Goal: Information Seeking & Learning: Learn about a topic

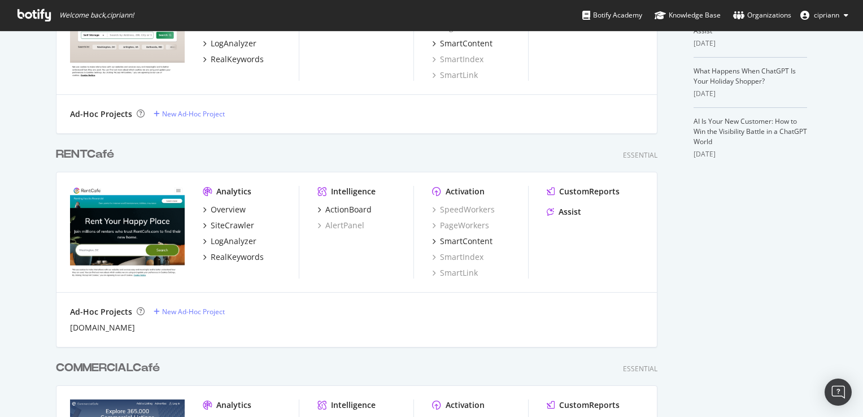
scroll to position [339, 0]
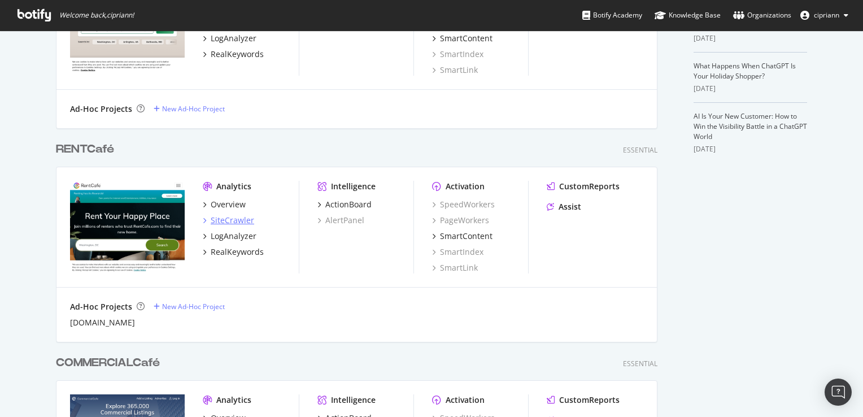
click at [224, 222] on div "SiteCrawler" at bounding box center [233, 220] width 44 height 11
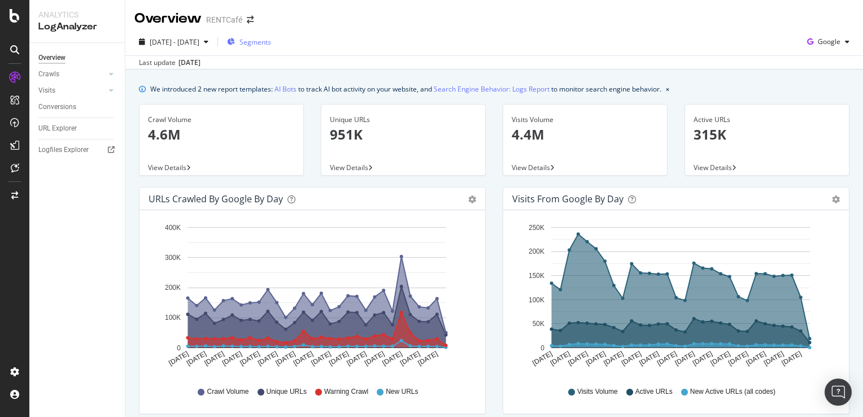
click at [271, 40] on span "Segments" at bounding box center [256, 42] width 32 height 10
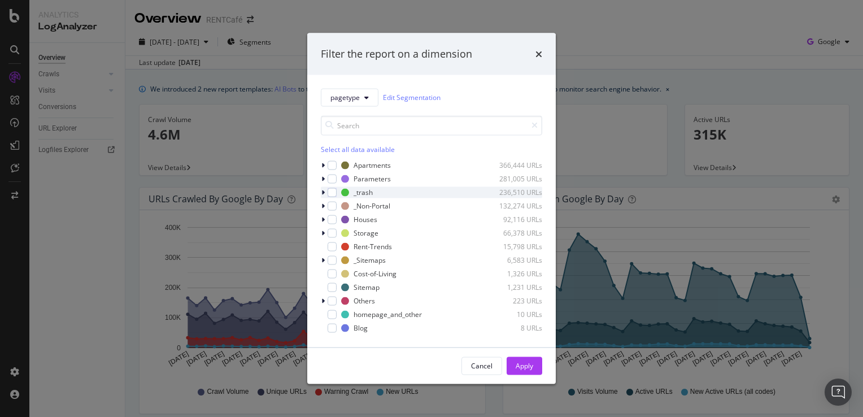
click at [322, 191] on icon "modal" at bounding box center [323, 192] width 3 height 7
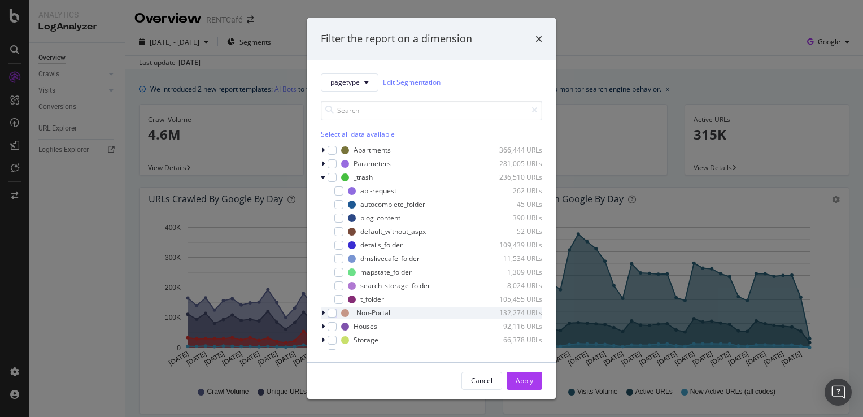
click at [324, 313] on icon "modal" at bounding box center [323, 313] width 3 height 7
click at [332, 328] on div "modal" at bounding box center [331, 324] width 7 height 11
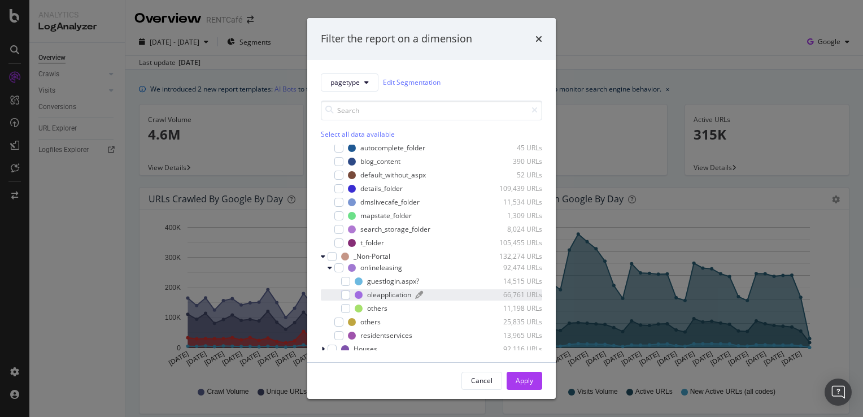
click at [387, 296] on div "oleapplication" at bounding box center [389, 295] width 44 height 10
click at [524, 383] on div "Apply" at bounding box center [525, 381] width 18 height 10
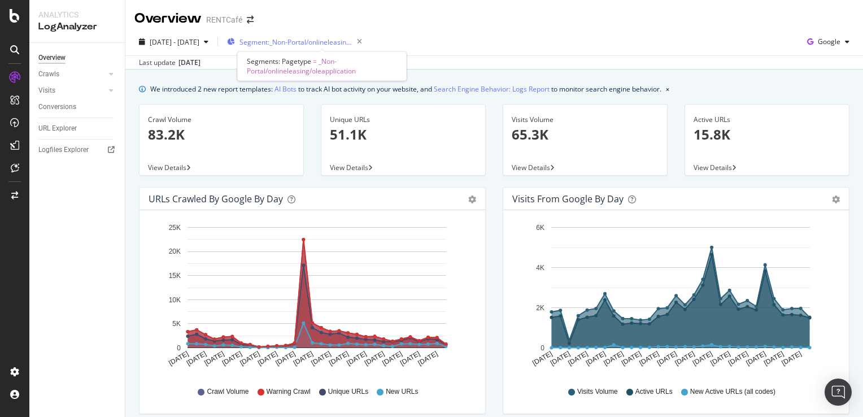
click at [341, 44] on span "Segment: _Non-Portal/onlineleasing/oleapplication" at bounding box center [296, 42] width 113 height 10
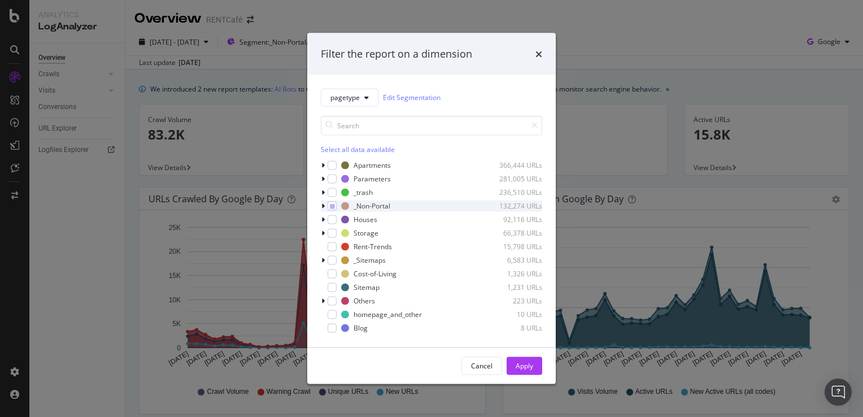
click at [324, 204] on icon "modal" at bounding box center [323, 205] width 3 height 7
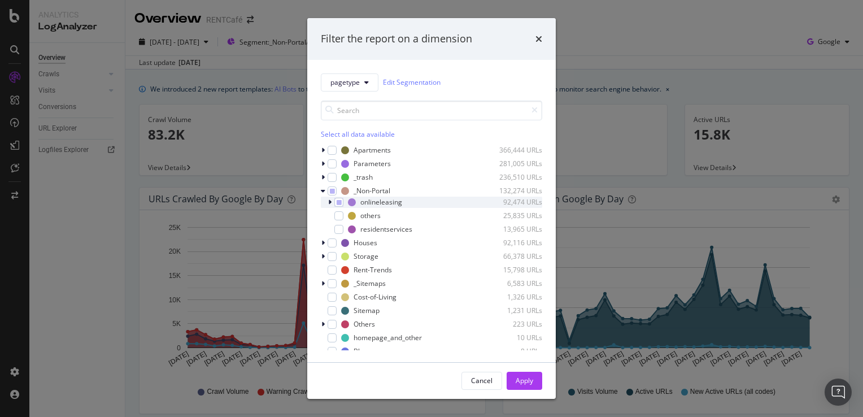
click at [329, 203] on icon "modal" at bounding box center [329, 202] width 3 height 7
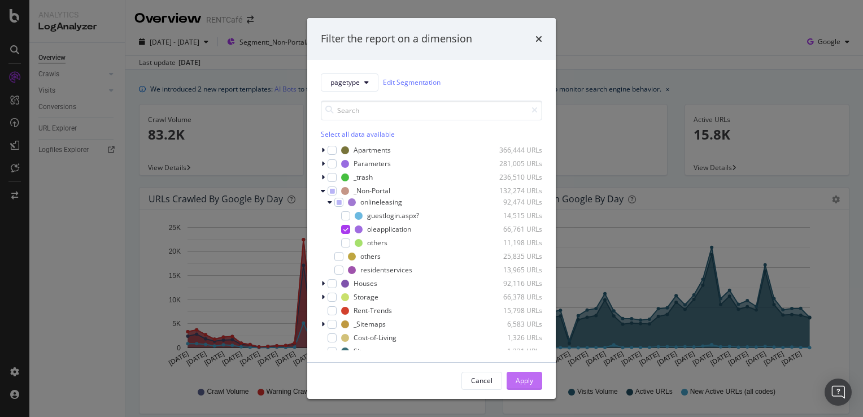
click at [520, 383] on div "Apply" at bounding box center [525, 381] width 18 height 10
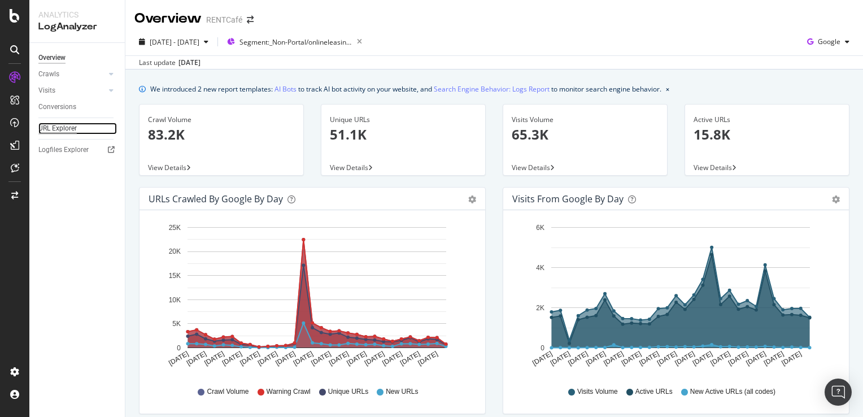
click at [53, 126] on div "URL Explorer" at bounding box center [57, 129] width 38 height 12
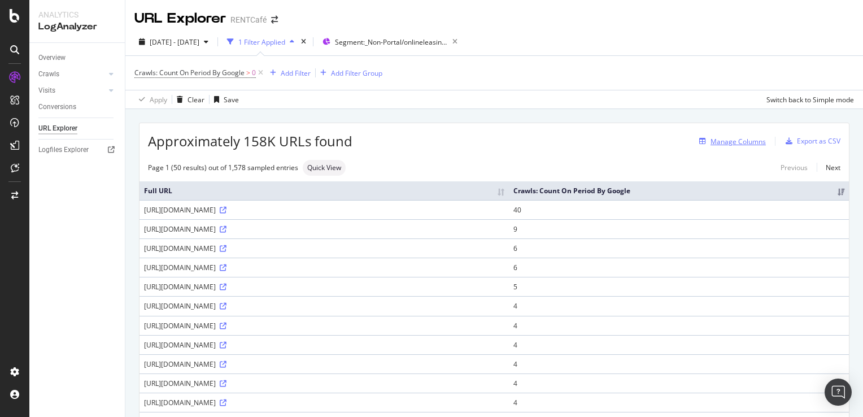
click at [731, 141] on div "Manage Columns" at bounding box center [738, 142] width 55 height 10
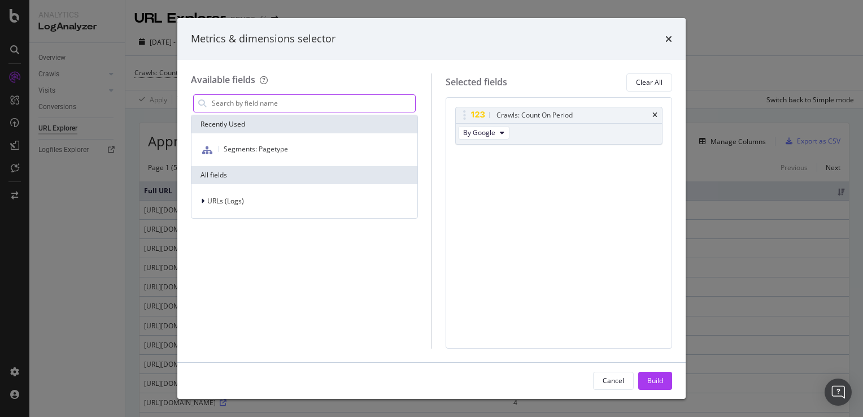
click at [228, 106] on input "modal" at bounding box center [313, 103] width 205 height 17
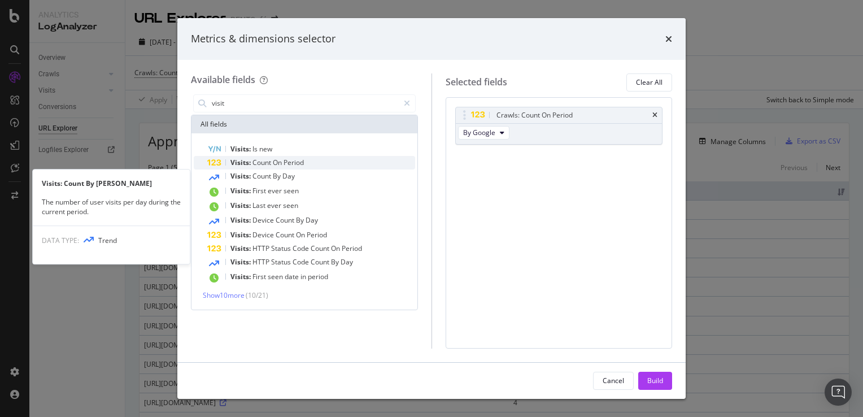
type input "visit"
click at [281, 163] on span "On" at bounding box center [278, 163] width 11 height 10
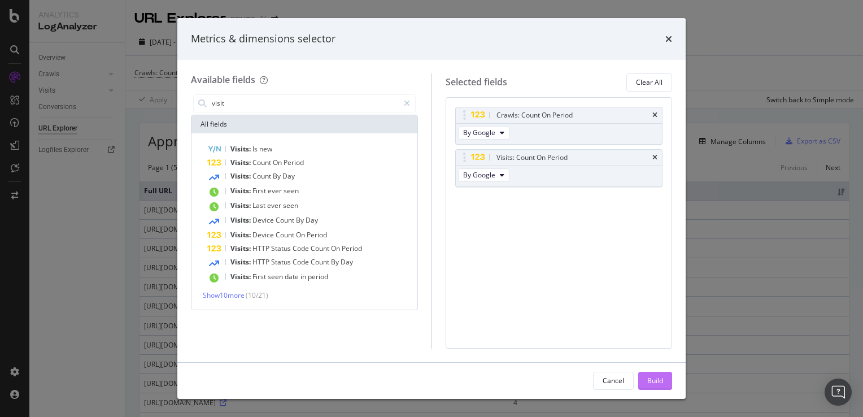
click at [661, 381] on div "Build" at bounding box center [656, 381] width 16 height 10
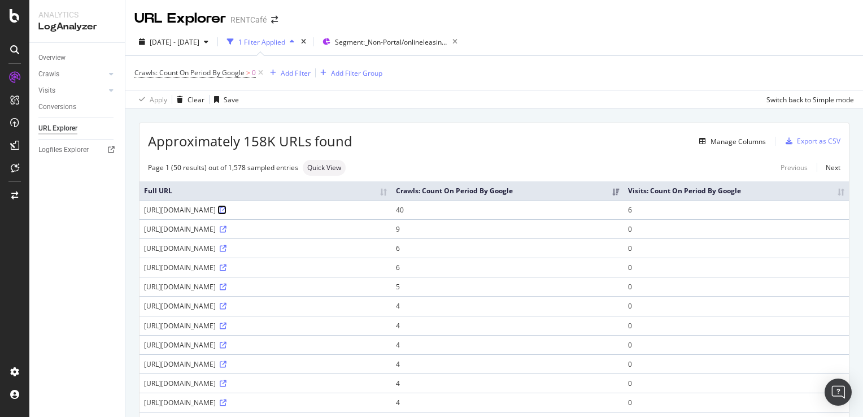
click at [227, 214] on icon at bounding box center [223, 210] width 7 height 7
click at [402, 42] on span "Segment: _Non-Portal/onlineleasing/oleapplication" at bounding box center [391, 42] width 113 height 10
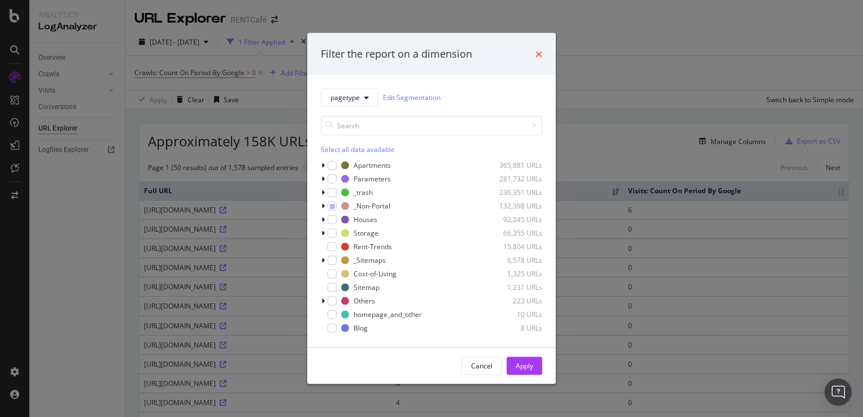
click at [541, 53] on icon "times" at bounding box center [539, 53] width 7 height 9
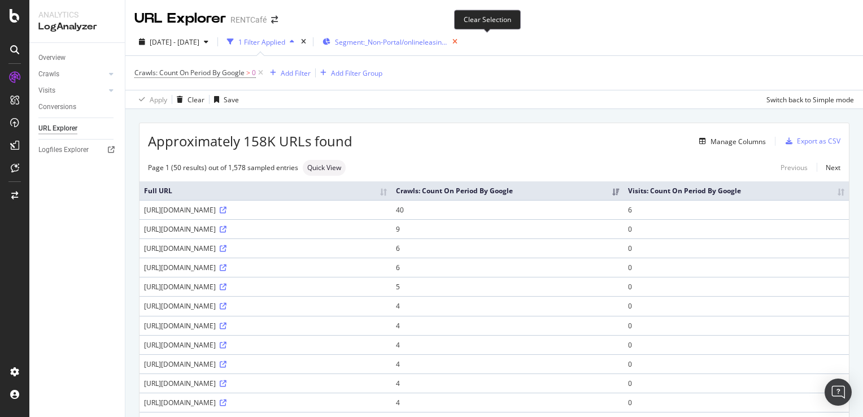
click at [462, 42] on icon "button" at bounding box center [455, 42] width 14 height 16
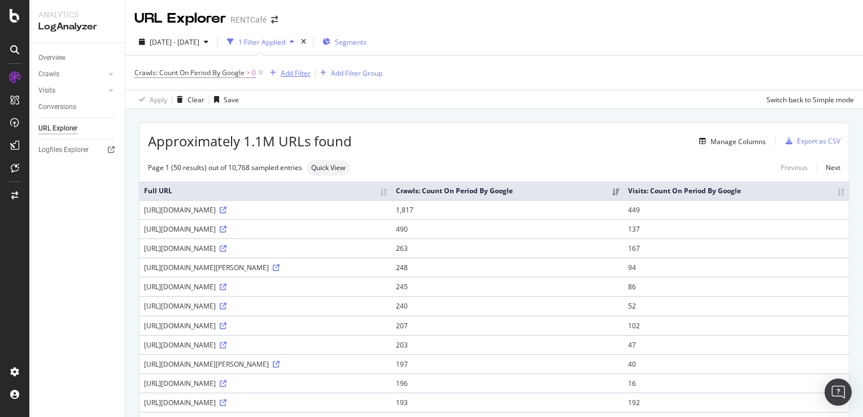
click at [296, 75] on div "Add Filter" at bounding box center [296, 73] width 30 height 10
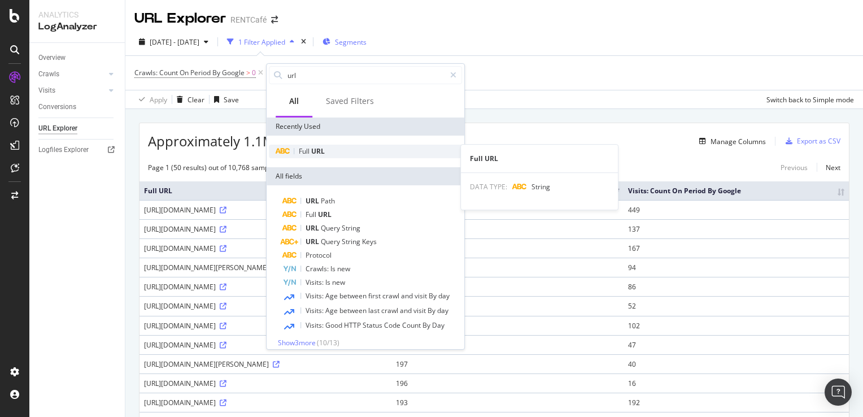
type input "url"
click at [318, 153] on span "URL" at bounding box center [318, 151] width 14 height 10
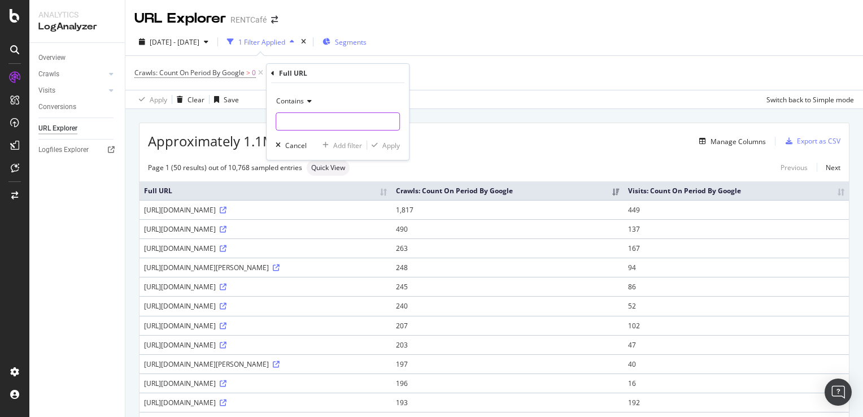
click at [316, 123] on input "text" at bounding box center [337, 121] width 123 height 18
click at [320, 115] on input "text" at bounding box center [337, 121] width 123 height 18
paste input "oleapplication.aspx"
type input "oleapplication.aspx"
click at [392, 148] on div "Apply" at bounding box center [392, 146] width 18 height 10
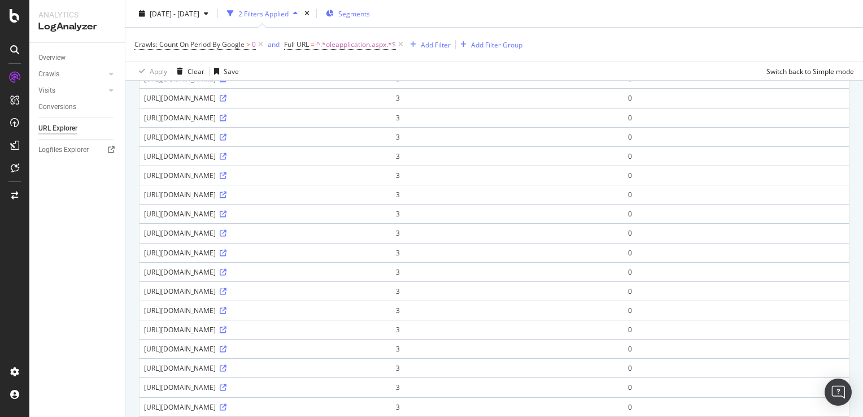
scroll to position [509, 0]
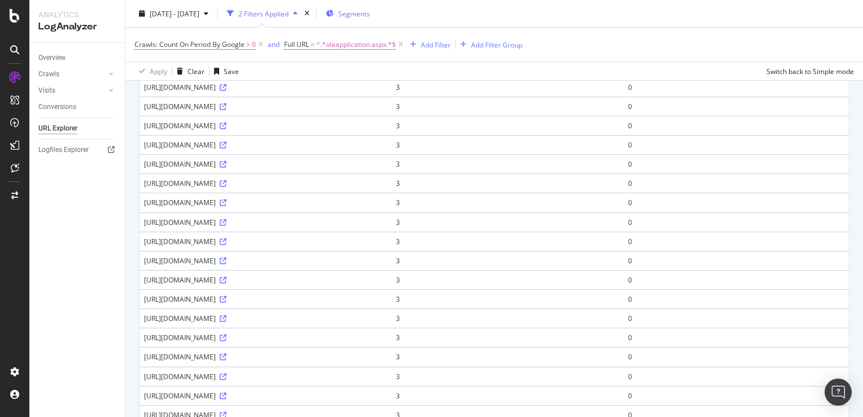
drag, startPoint x: 212, startPoint y: 277, endPoint x: 142, endPoint y: 270, distance: 70.5
click at [142, 97] on td "https://www.rentcafe.com/onlineleasing/apartmentsforrent/oleapplication.aspx?pr…" at bounding box center [266, 86] width 252 height 19
copy div "https://www.rentcafe.com/onlineleasing/apartmentsforrent/oleapplication.aspx?pr…"
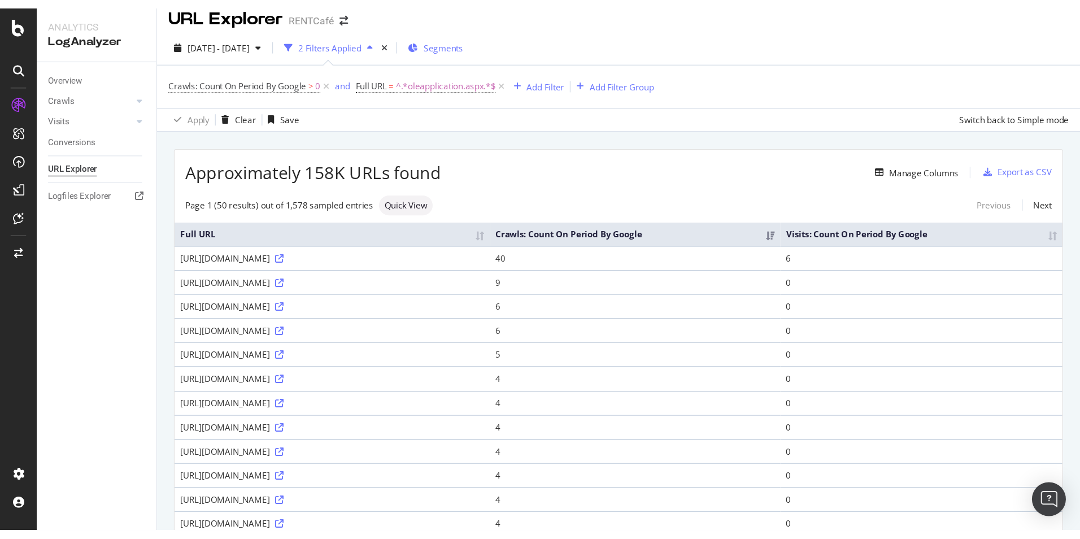
scroll to position [0, 0]
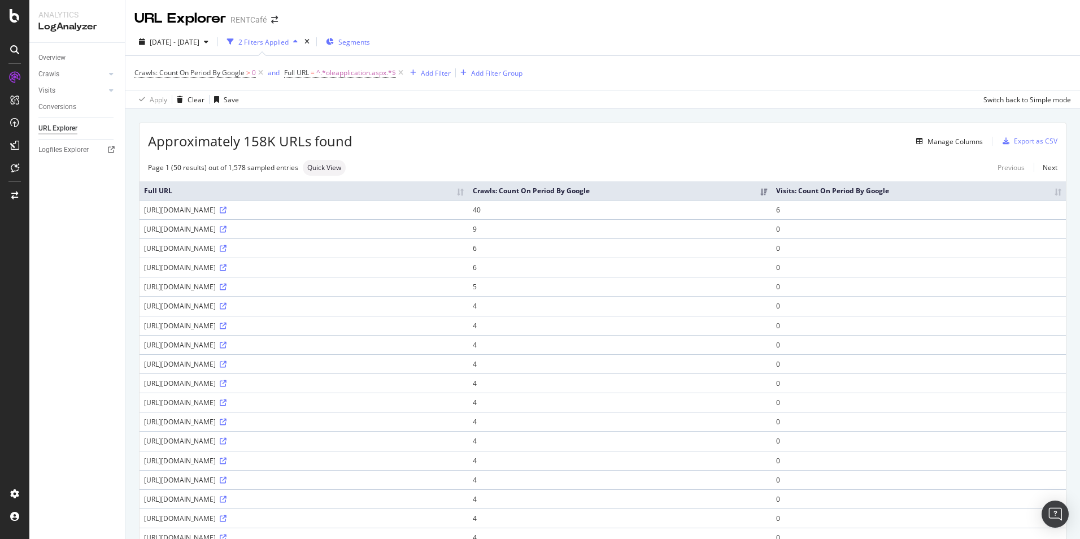
click at [370, 46] on span "Segments" at bounding box center [354, 42] width 32 height 10
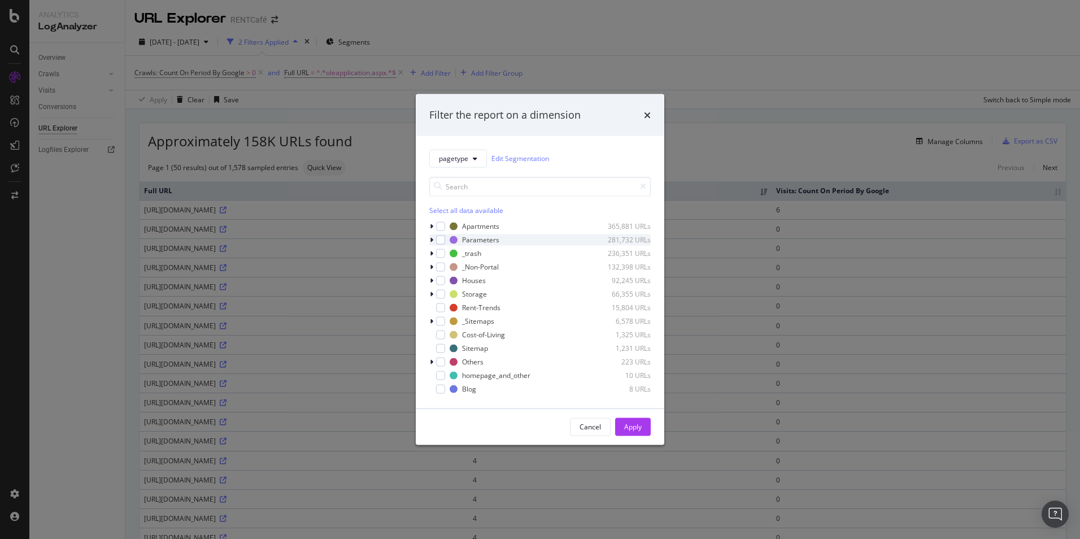
click at [433, 238] on icon "modal" at bounding box center [431, 239] width 3 height 7
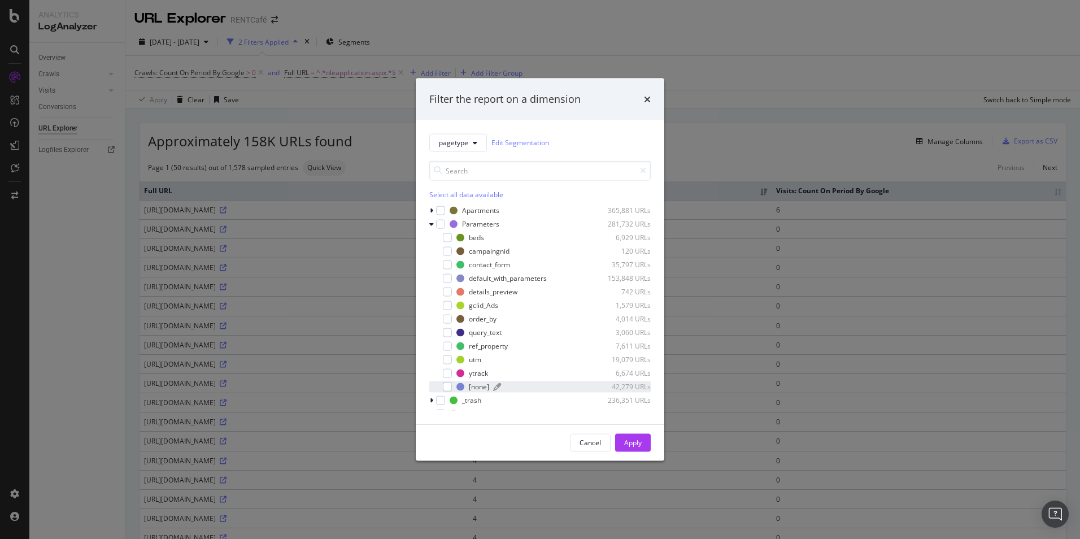
click at [477, 389] on div "[none]" at bounding box center [479, 387] width 20 height 10
click at [658, 416] on div "Cancel Apply" at bounding box center [540, 442] width 249 height 36
click at [643, 416] on button "Apply" at bounding box center [633, 442] width 36 height 18
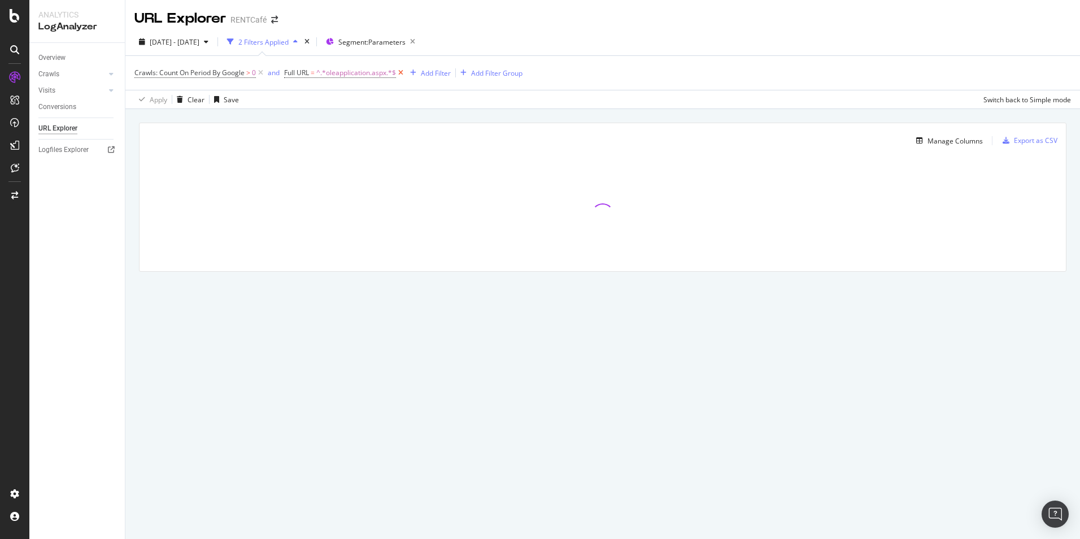
click at [403, 72] on icon at bounding box center [401, 72] width 10 height 11
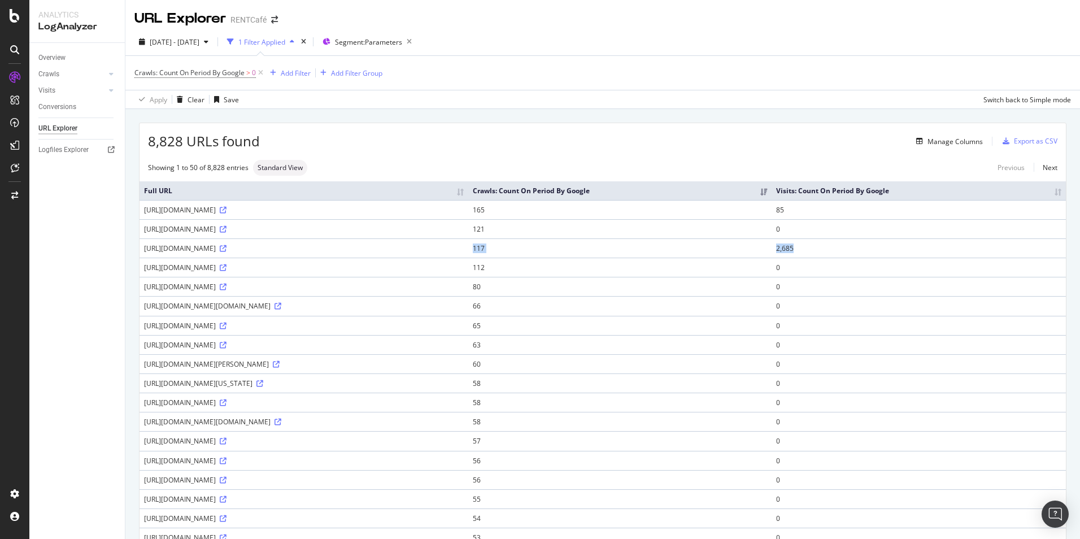
drag, startPoint x: 973, startPoint y: 257, endPoint x: 762, endPoint y: 259, distance: 211.3
click at [762, 258] on tr "https://www.rentcafe.com/sign-up/?step=login 117 2,685" at bounding box center [603, 247] width 927 height 19
click at [863, 194] on th "Visits: Count On Period By Google" at bounding box center [919, 190] width 294 height 19
click at [863, 195] on th "Visits: Count On Period By Google" at bounding box center [919, 190] width 294 height 19
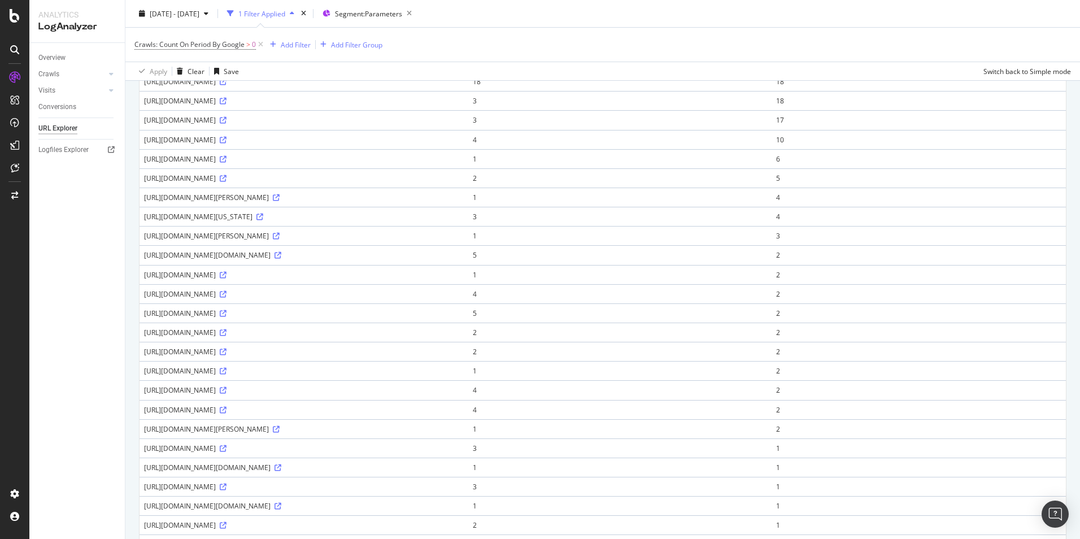
scroll to position [339, 0]
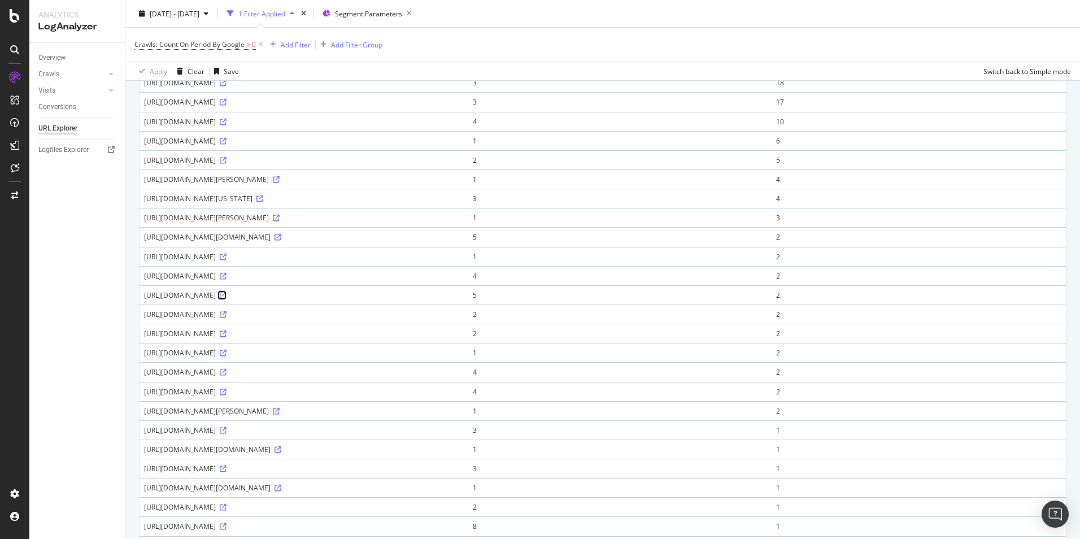
click at [227, 299] on icon at bounding box center [223, 295] width 7 height 7
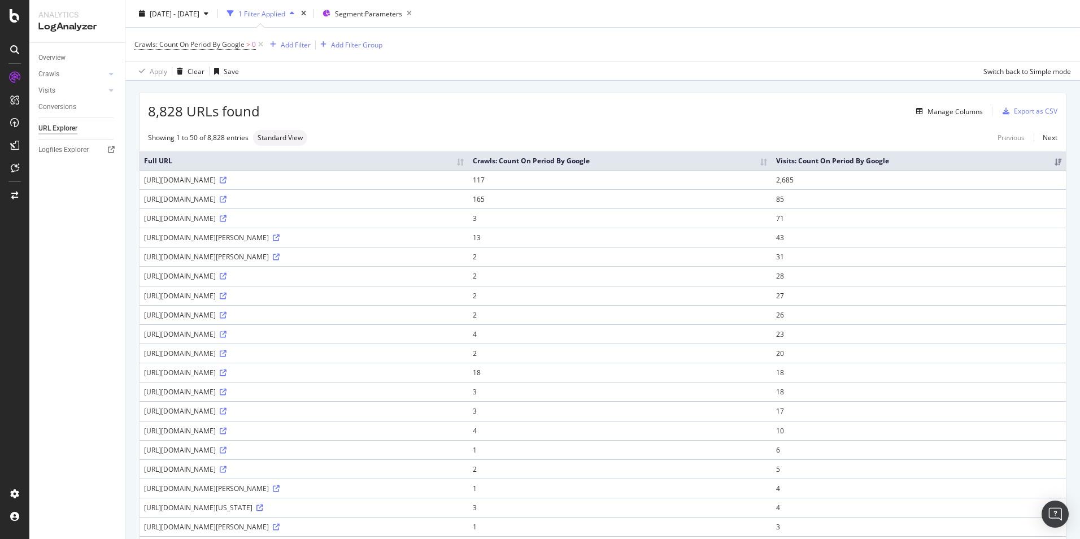
scroll to position [57, 0]
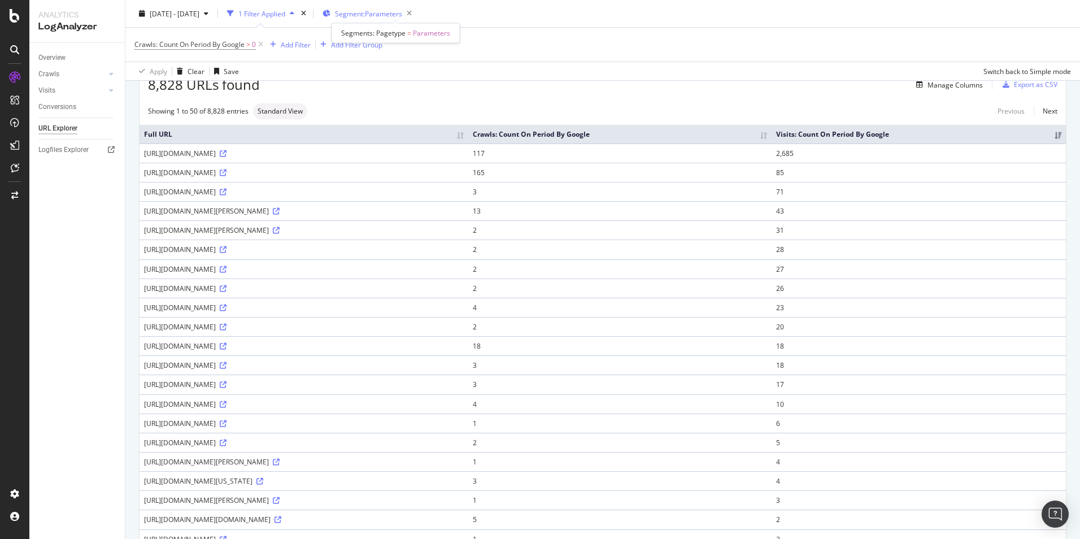
click at [402, 15] on span "Segment: Parameters" at bounding box center [368, 13] width 67 height 10
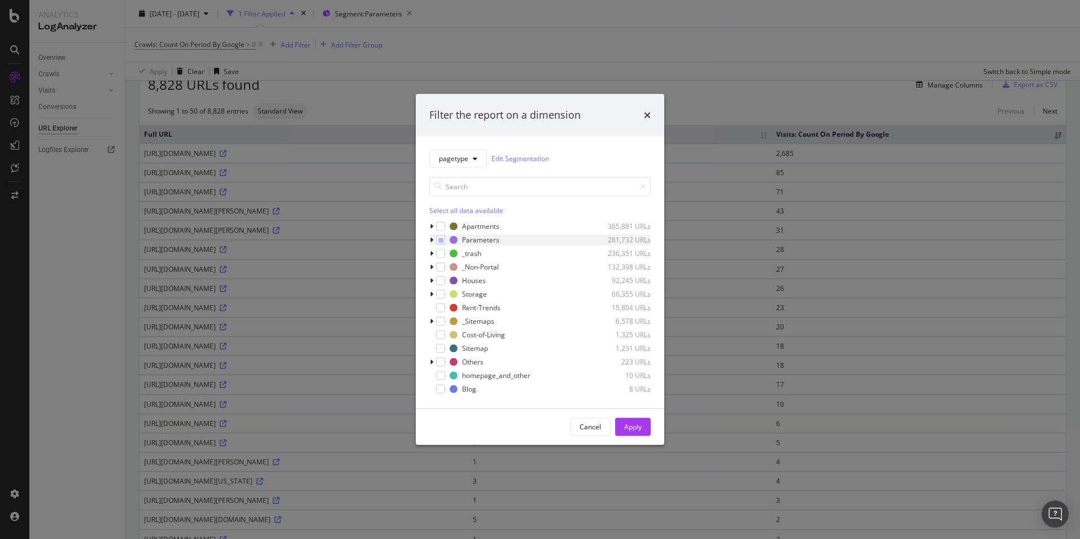
click at [432, 239] on icon "modal" at bounding box center [431, 239] width 3 height 7
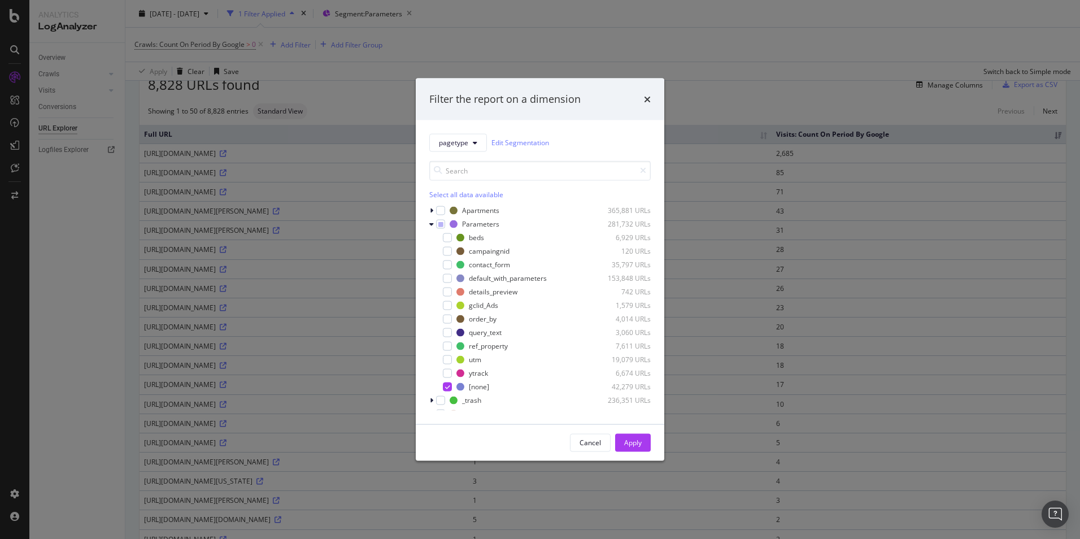
click at [808, 80] on div "Filter the report on a dimension pagetype Edit Segmentation Select all data ava…" at bounding box center [540, 269] width 1080 height 539
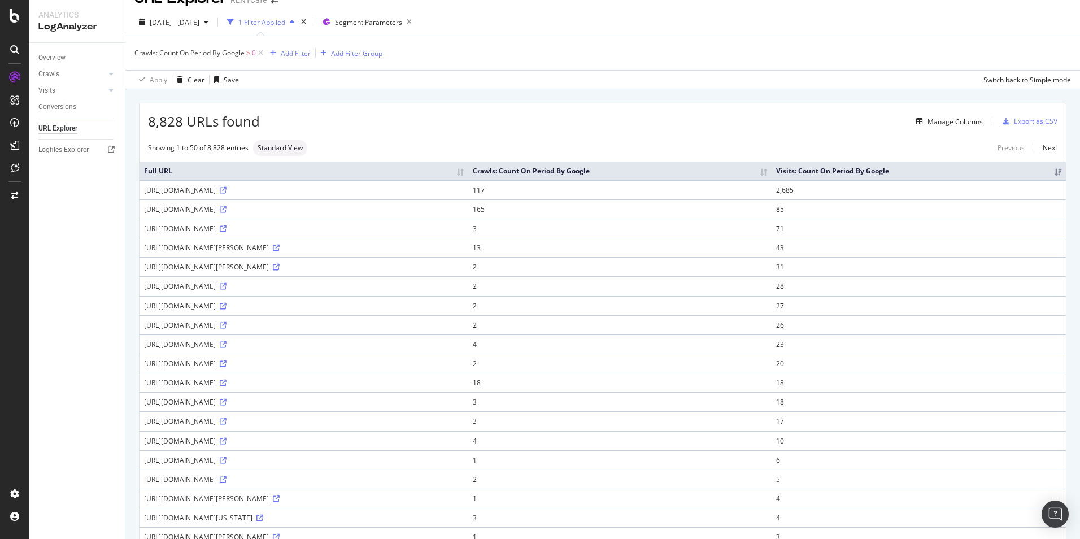
scroll to position [0, 0]
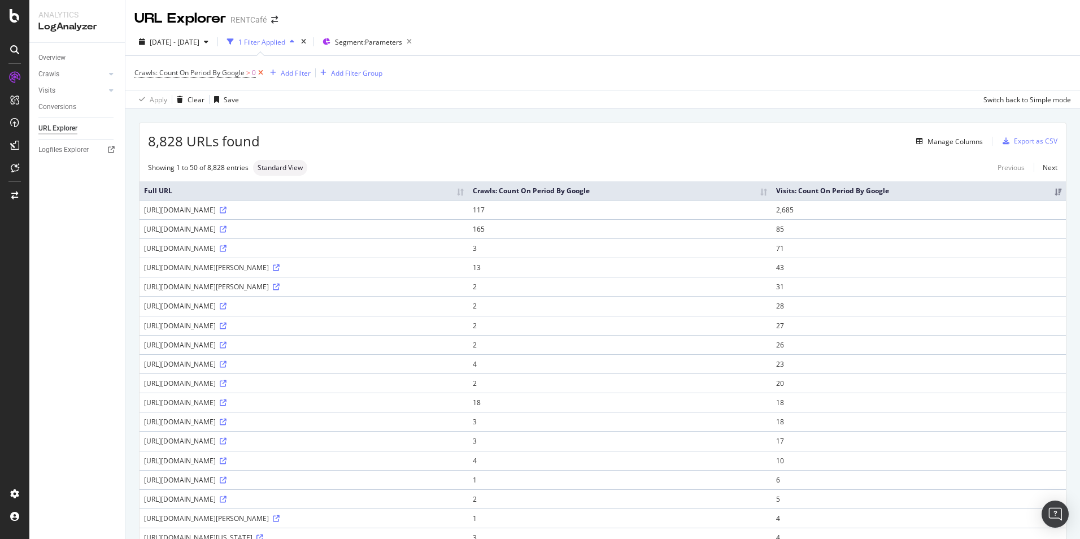
click at [262, 73] on icon at bounding box center [261, 72] width 10 height 11
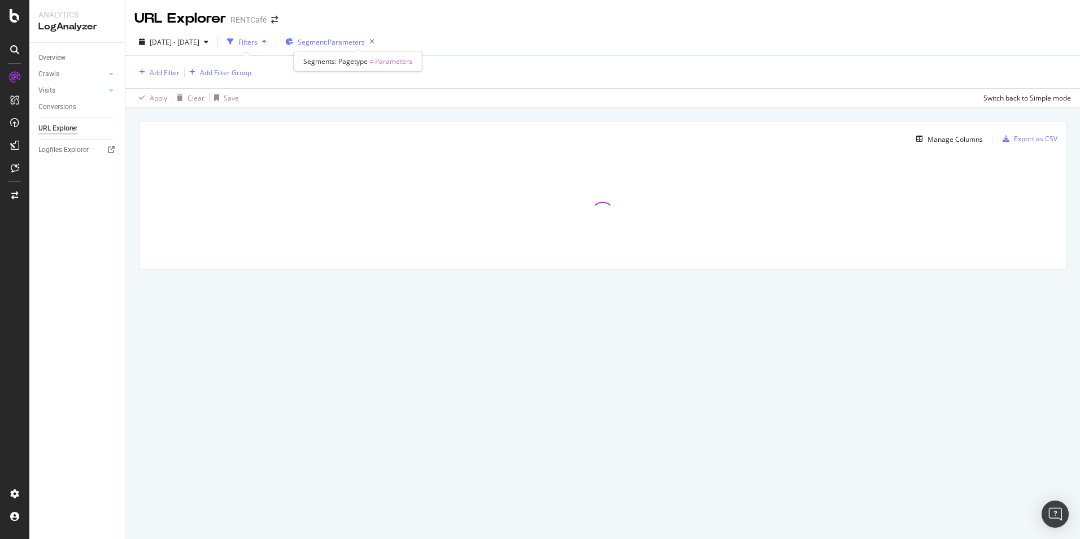
click at [365, 44] on span "Segment: Parameters" at bounding box center [331, 42] width 67 height 10
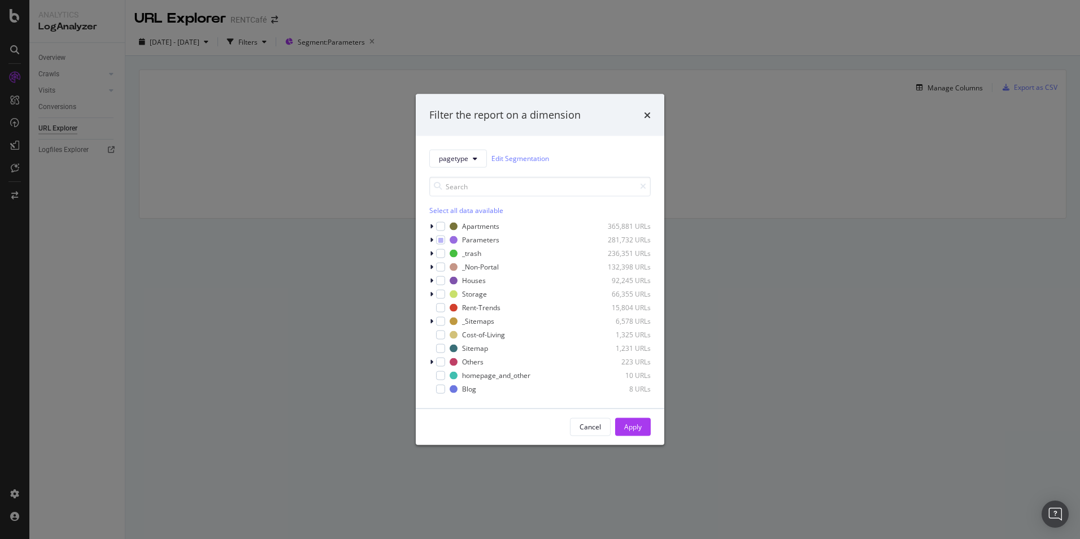
click at [840, 59] on div "Filter the report on a dimension pagetype Edit Segmentation Select all data ava…" at bounding box center [540, 269] width 1080 height 539
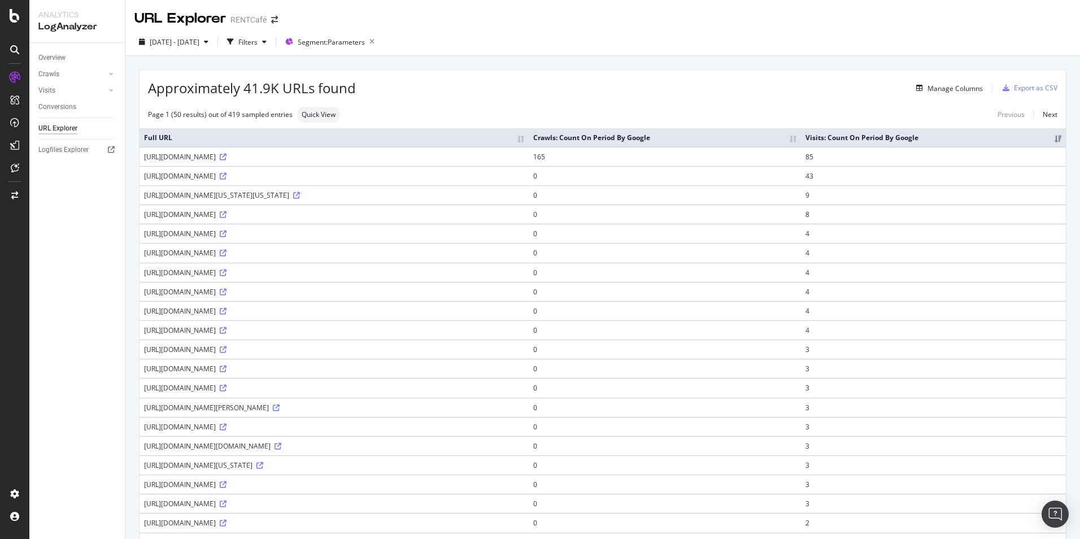
drag, startPoint x: 393, startPoint y: 455, endPoint x: 432, endPoint y: 455, distance: 38.4
click at [432, 416] on div "https://www.rentcafe.com/1-bedroom-apartments-for-rent/us/fl/miramar/?PriceMax=…" at bounding box center [334, 427] width 380 height 10
click at [365, 42] on span "Segment: Parameters" at bounding box center [331, 42] width 67 height 10
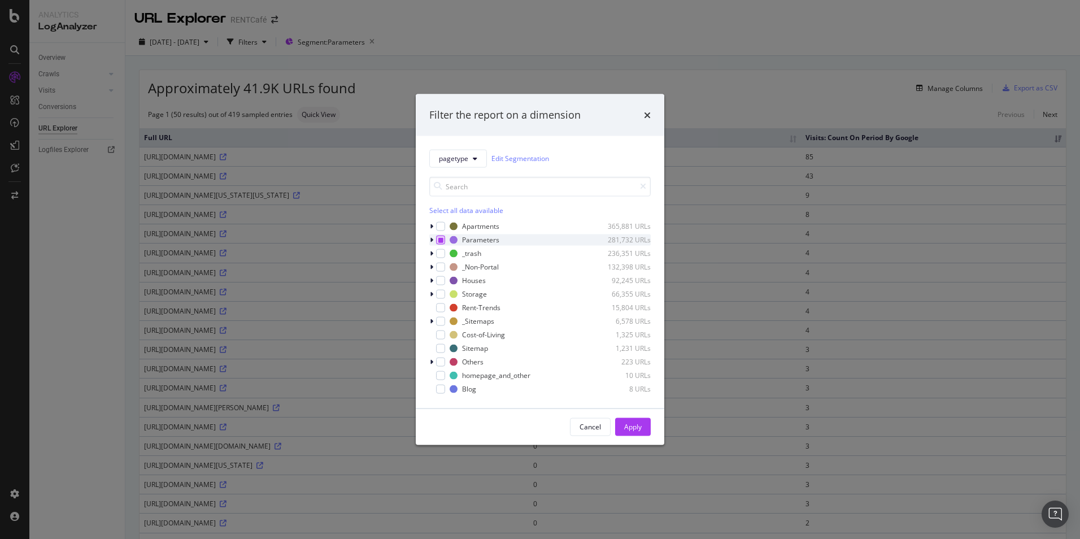
click at [439, 240] on icon "modal" at bounding box center [441, 240] width 5 height 6
click at [433, 239] on icon "modal" at bounding box center [431, 239] width 3 height 7
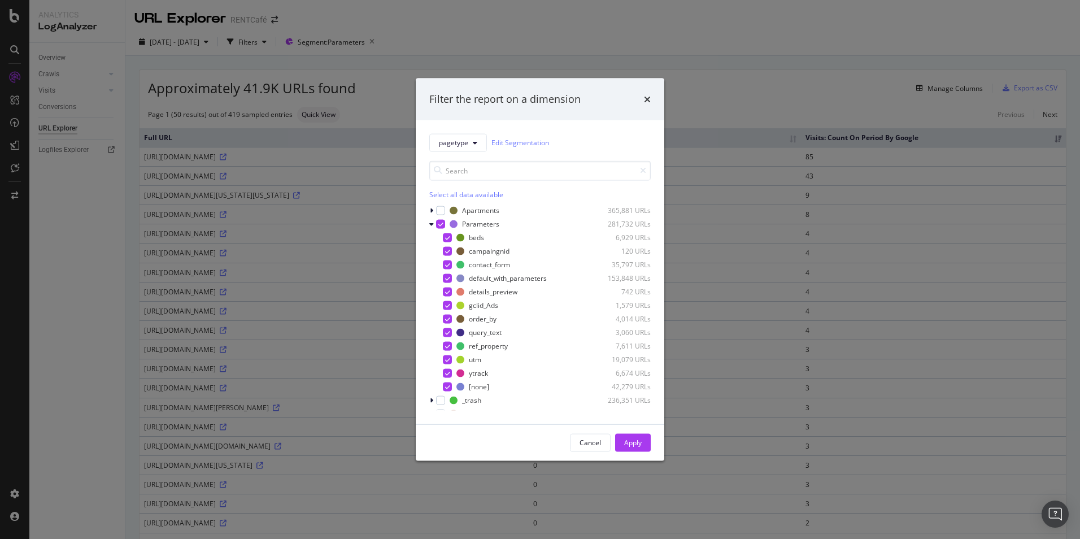
click at [441, 225] on icon "modal" at bounding box center [441, 224] width 5 height 6
click at [433, 401] on div "modal" at bounding box center [432, 399] width 7 height 11
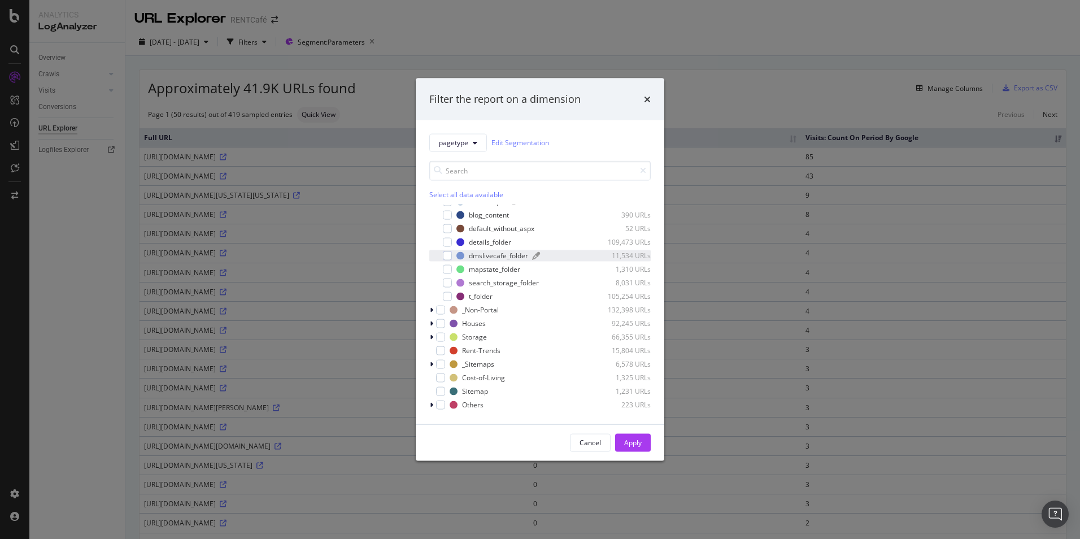
scroll to position [170, 0]
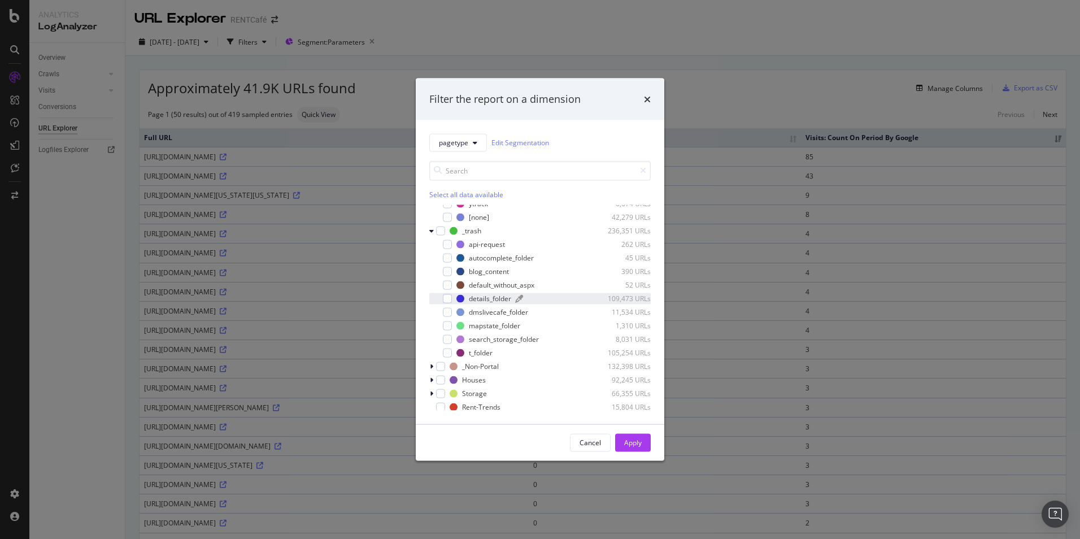
click at [483, 296] on div "details_folder" at bounding box center [490, 299] width 42 height 10
click at [452, 354] on div "t_folder 105,254 URLs" at bounding box center [540, 352] width 222 height 11
click at [450, 353] on icon "modal" at bounding box center [447, 353] width 5 height 6
click at [635, 416] on div "Apply" at bounding box center [633, 443] width 18 height 10
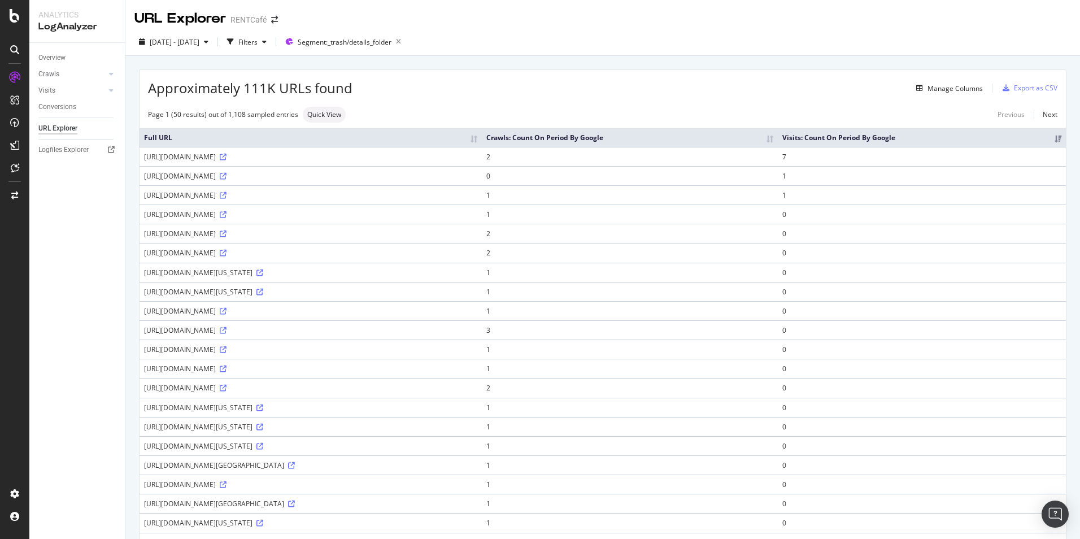
drag, startPoint x: 513, startPoint y: 165, endPoint x: 145, endPoint y: 170, distance: 367.9
click at [145, 162] on div "https://www.rentcafe.com/details/tour-preview?propertyId=1642632&propertyName=V…" at bounding box center [310, 157] width 333 height 10
copy div "https://www.rentcafe.com/details/tour-preview?propertyId=1642632&propertyName=V…"
click at [238, 162] on div "https://www.rentcafe.com/details/tour-preview?propertyId=1642632&propertyName=V…" at bounding box center [310, 157] width 333 height 10
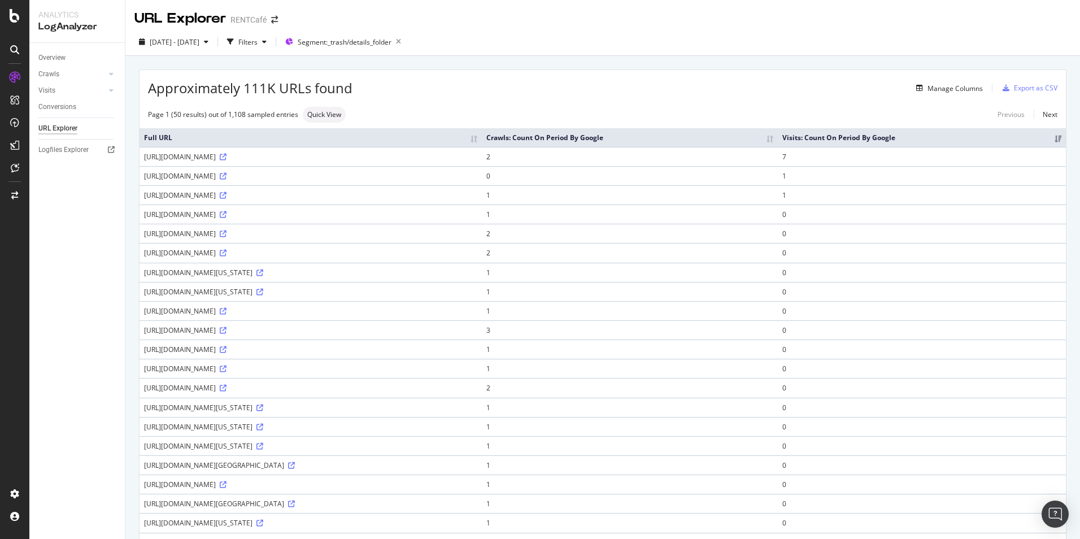
drag, startPoint x: 253, startPoint y: 167, endPoint x: 140, endPoint y: 167, distance: 112.5
click at [140, 166] on td "https://www.rentcafe.com/details/tour-preview?propertyId=1642632&propertyName=V…" at bounding box center [311, 156] width 342 height 19
copy div "https://www.rentcafe.com/details/"
click at [779, 138] on th "Crawls: Count On Period By Google" at bounding box center [630, 137] width 297 height 19
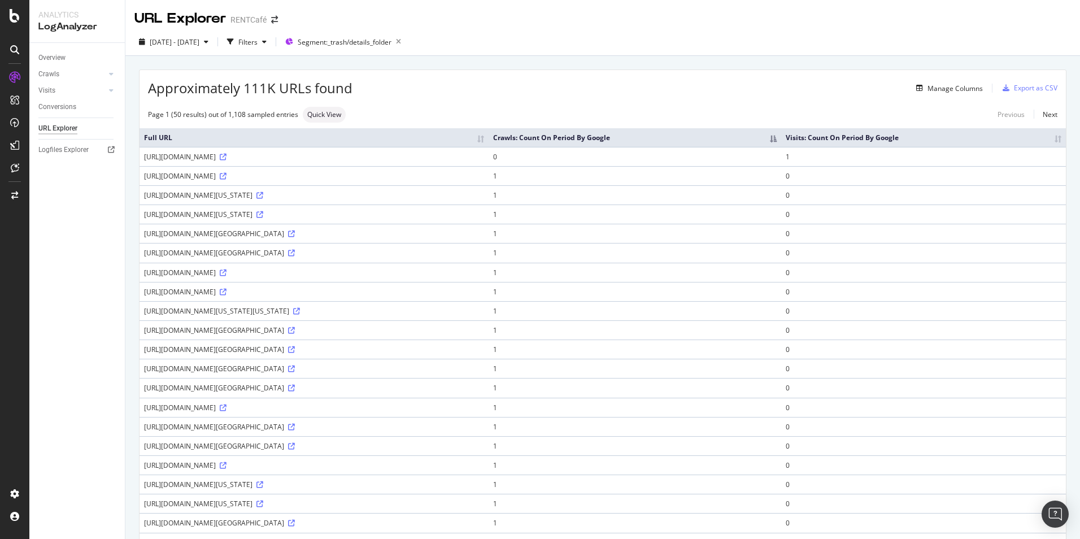
click at [782, 141] on th "Crawls: Count On Period By Google" at bounding box center [635, 137] width 293 height 19
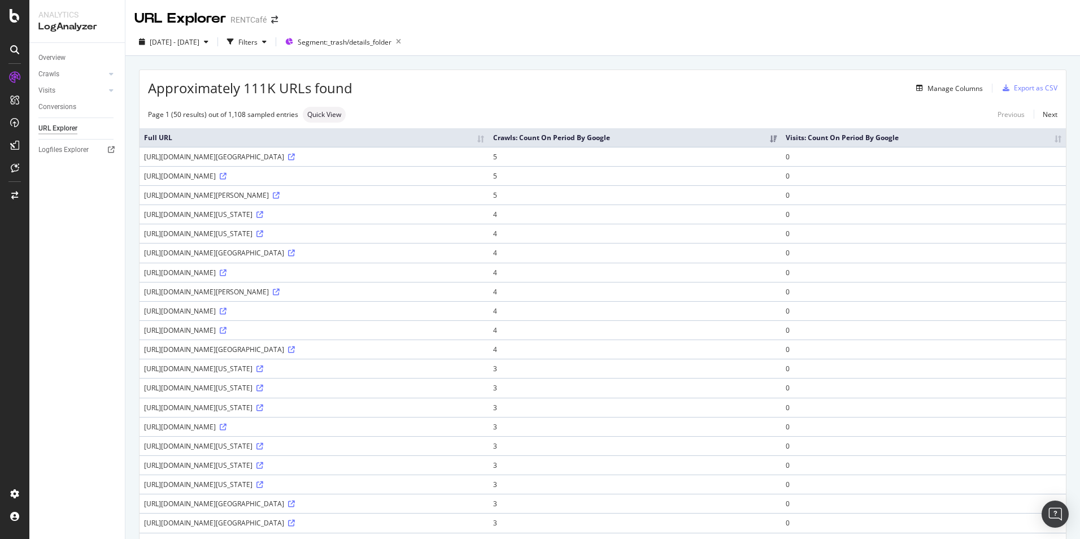
click at [863, 141] on th "Visits: Count On Period By Google" at bounding box center [924, 137] width 285 height 19
click at [863, 143] on th "Visits: Count On Period By Google" at bounding box center [924, 137] width 285 height 19
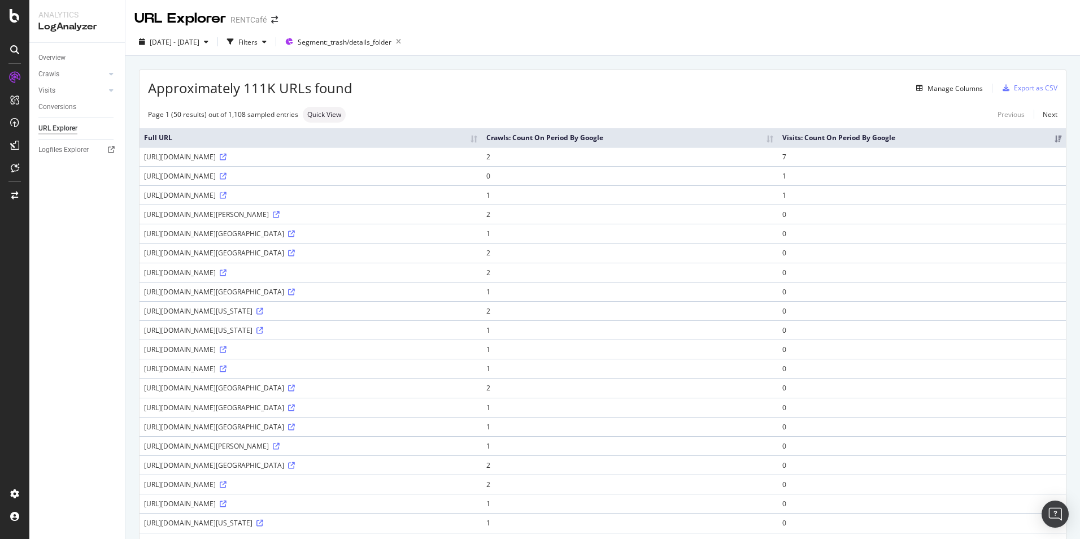
drag, startPoint x: 513, startPoint y: 165, endPoint x: 143, endPoint y: 166, distance: 369.6
click at [143, 166] on td "https://www.rentcafe.com/details/tour-preview?propertyId=1642632&propertyName=V…" at bounding box center [311, 156] width 342 height 19
copy div "https://www.rentcafe.com/details/tour-preview?propertyId=1642632&propertyName=V…"
click at [355, 41] on span "Segment: _trash/details_folder" at bounding box center [345, 42] width 94 height 10
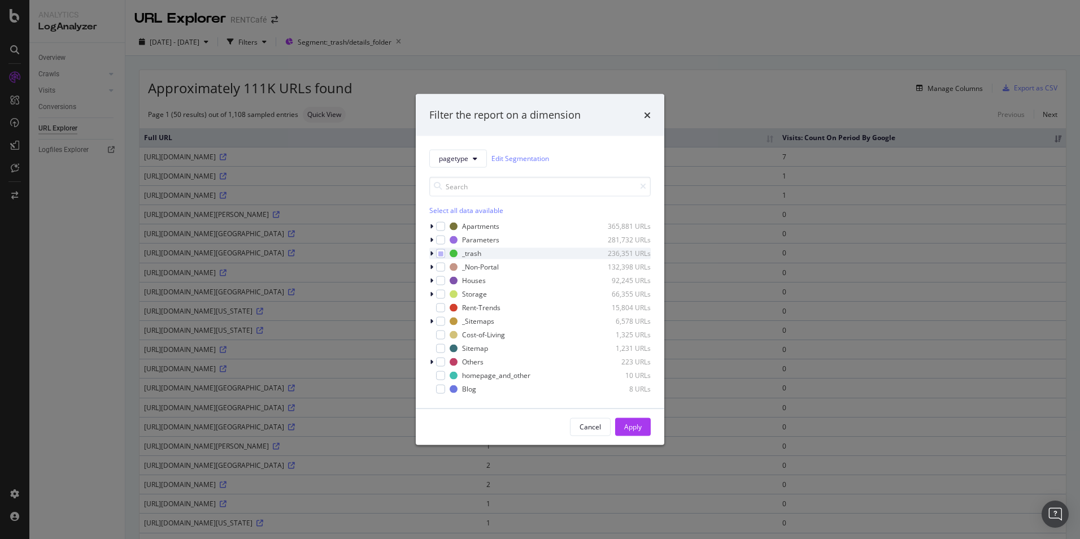
click at [432, 253] on icon "modal" at bounding box center [431, 253] width 3 height 7
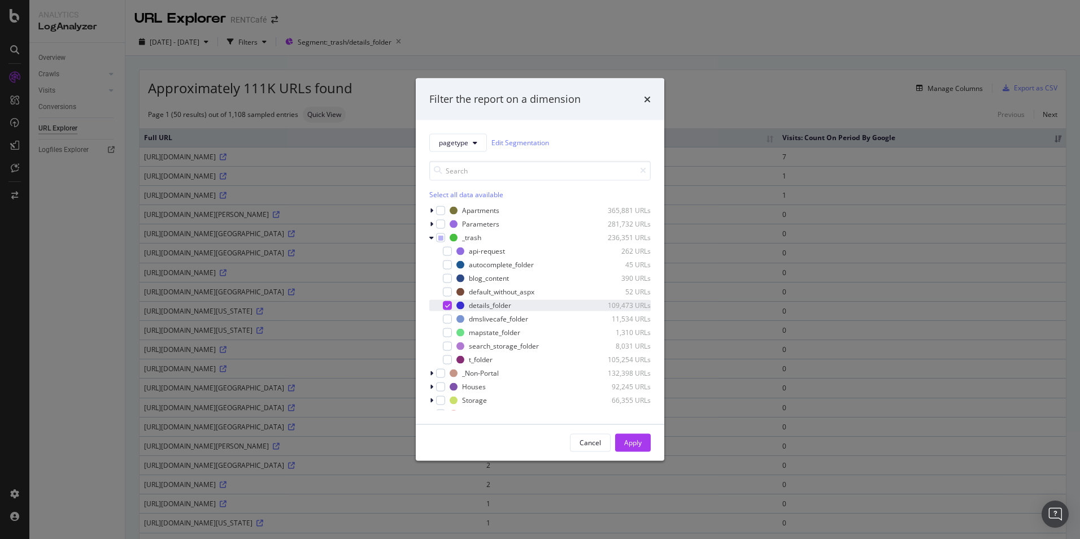
click at [450, 304] on icon "modal" at bounding box center [447, 305] width 5 height 6
click at [480, 319] on div "dmslivecafe_folder" at bounding box center [498, 319] width 59 height 10
click at [640, 416] on div "Apply" at bounding box center [633, 442] width 18 height 17
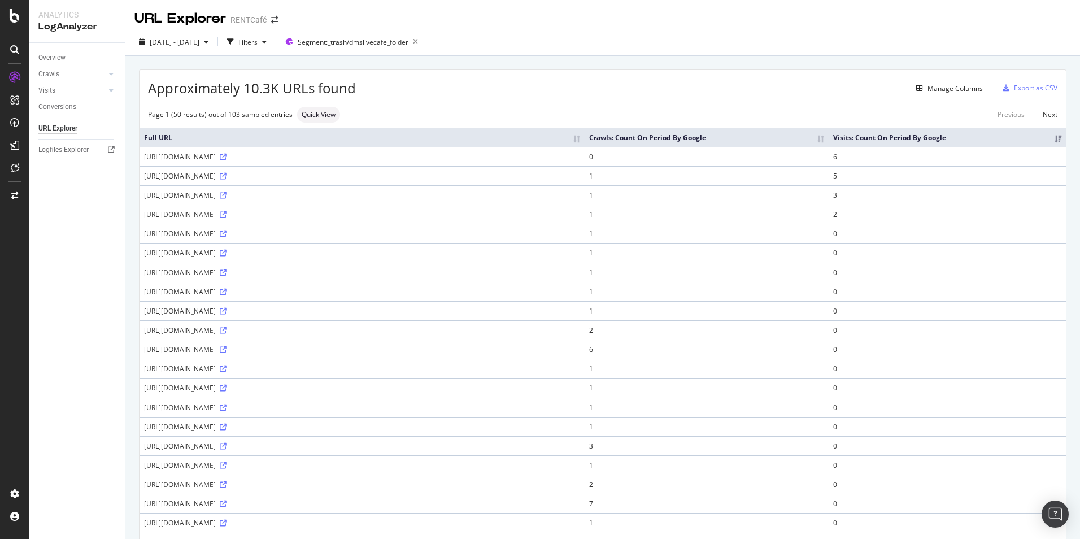
drag, startPoint x: 268, startPoint y: 176, endPoint x: 140, endPoint y: 179, distance: 128.9
click at [140, 179] on td "https://www.rentcafe.com/dmslivecafe/UploadedImages/d4e922fb-61d3-418a-b9ee-d2e…" at bounding box center [362, 175] width 445 height 19
copy div "https://www.rentcafe.com/dmslivecafe/"
drag, startPoint x: 583, startPoint y: 158, endPoint x: 142, endPoint y: 165, distance: 441.4
click at [142, 165] on td "https://www.rentcafe.com/dmslivecafe/2/23260/810%20One%20Bedroom%20with%20Den%2…" at bounding box center [362, 156] width 445 height 19
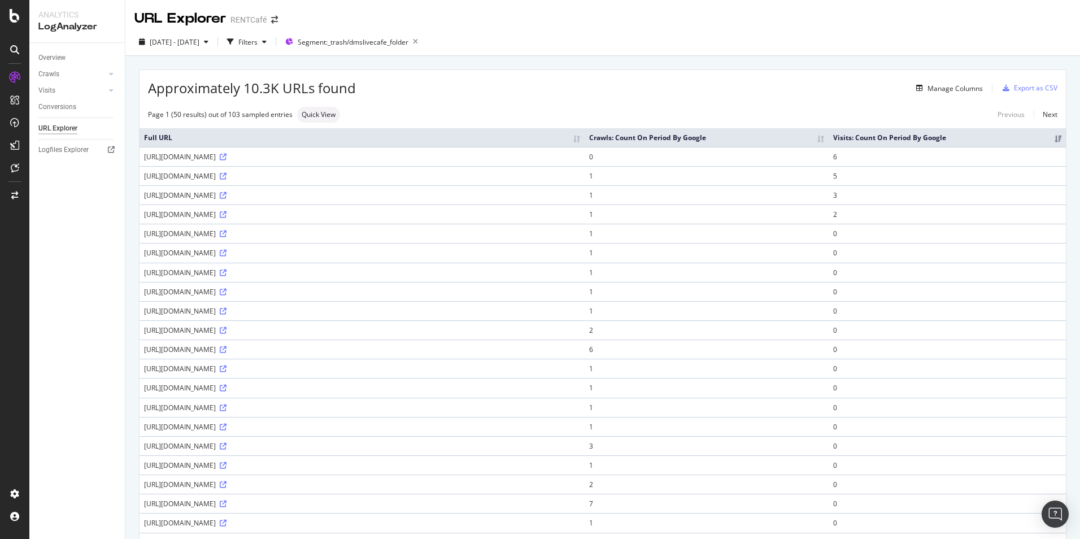
copy div "https://www.rentcafe.com/dmslivecafe/2/23260/810%20One%20Bedroom%20with%20Den%2…"
click at [409, 42] on span "Segment: _trash/dmslivecafe_folder" at bounding box center [353, 42] width 111 height 10
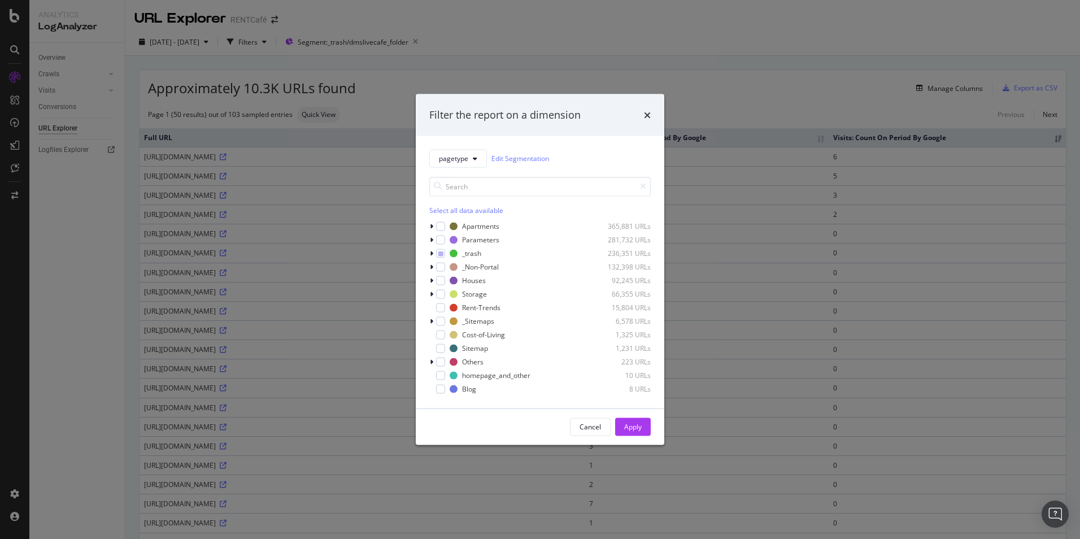
click at [428, 253] on div "pagetype Edit Segmentation Select all data available Apartments 365,881 URLs Pa…" at bounding box center [540, 272] width 249 height 272
click at [432, 253] on icon "modal" at bounding box center [431, 253] width 3 height 7
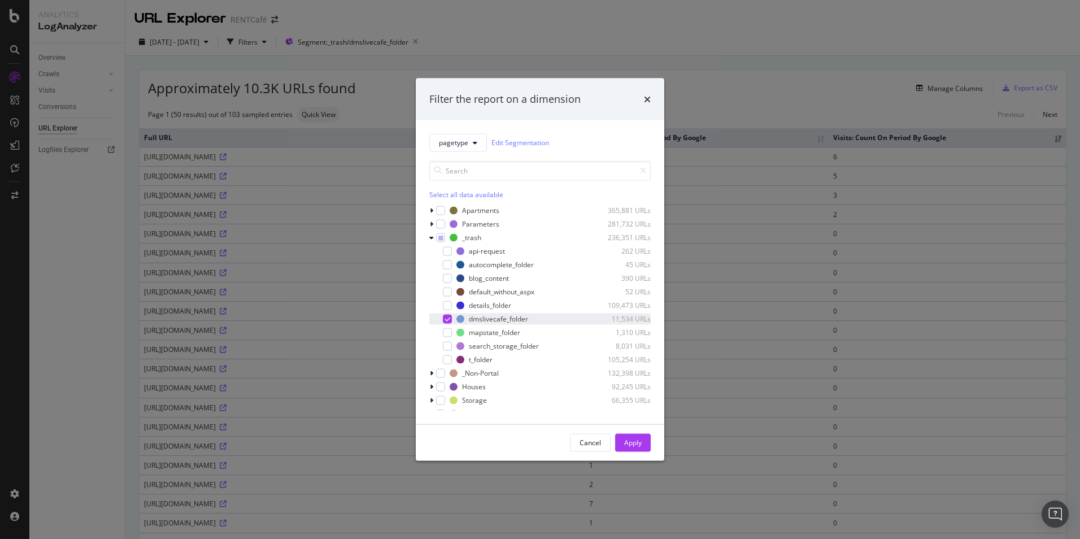
click at [449, 318] on icon "modal" at bounding box center [447, 319] width 5 height 6
click at [477, 360] on div "t_folder" at bounding box center [481, 360] width 24 height 10
drag, startPoint x: 626, startPoint y: 441, endPoint x: 626, endPoint y: 435, distance: 5.7
click at [626, 416] on div "Apply" at bounding box center [633, 443] width 18 height 10
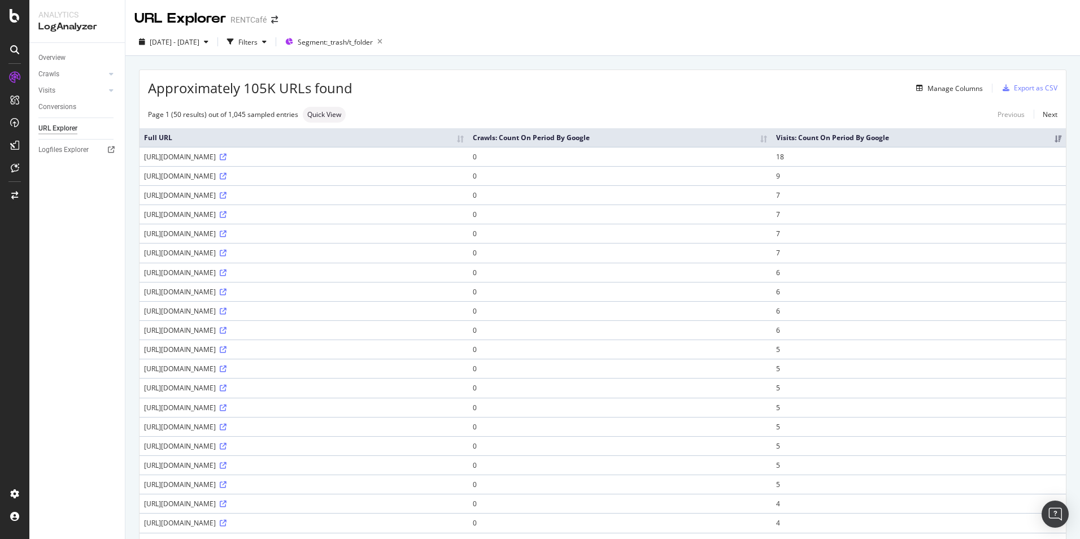
drag, startPoint x: 680, startPoint y: 166, endPoint x: 146, endPoint y: 167, distance: 534.6
click at [146, 162] on div "https://www.rentcafe.com/t/el?ref=NTg2ODU3ODU5NA%3d%3d-xDD3v4mjGHk%3d,aHR0cHM6L…" at bounding box center [304, 157] width 320 height 10
copy div "https://www.rentcafe.com/t/el?ref=NTg2ODU3ODU5NA%3d%3d-xDD3v4mjGHk%3d,aHR0cHM6L…"
click at [464, 181] on div "https://www.rentcafe.com/t/el?ref=NDMwMTQ5MDYwOQ%3d%3d-CNHQBKNnF0g%3d,aHR0cHM6L…" at bounding box center [304, 176] width 320 height 10
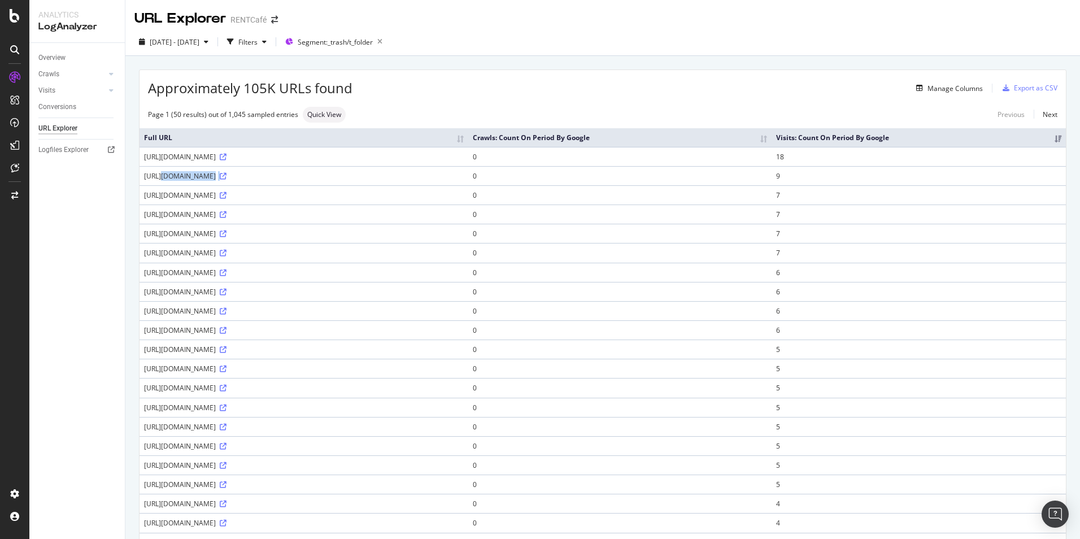
click at [464, 181] on div "https://www.rentcafe.com/t/el?ref=NDMwMTQ5MDYwOQ%3d%3d-CNHQBKNnF0g%3d,aHR0cHM6L…" at bounding box center [304, 176] width 320 height 10
copy div "https://www.rentcafe.com/t/el?ref=NDMwMTQ5MDYwOQ%3d%3d-CNHQBKNnF0g%3d,aHR0cHM6L…"
click at [373, 45] on span "Segment: _trash/t_folder" at bounding box center [335, 42] width 75 height 10
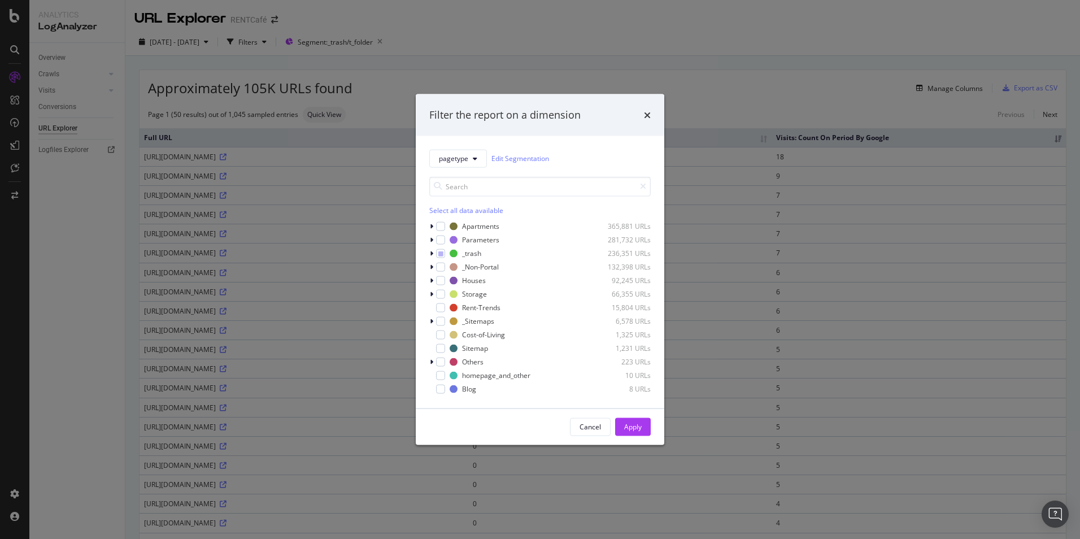
click at [426, 253] on div "pagetype Edit Segmentation Select all data available Apartments 365,881 URLs Pa…" at bounding box center [540, 272] width 249 height 272
click at [434, 253] on div "modal" at bounding box center [432, 253] width 7 height 11
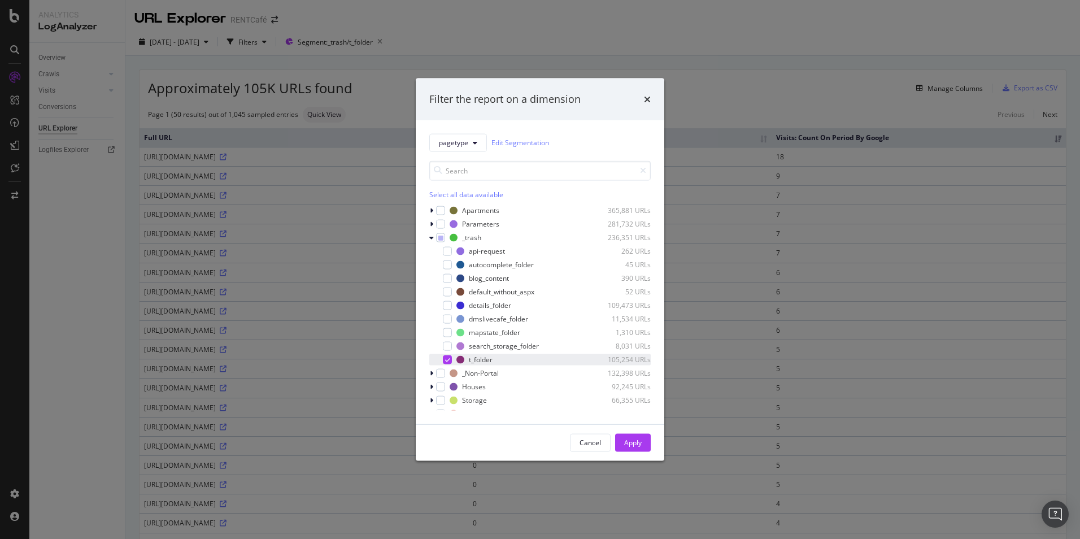
click at [449, 360] on icon "modal" at bounding box center [447, 360] width 5 height 6
click at [432, 373] on icon "modal" at bounding box center [431, 373] width 3 height 7
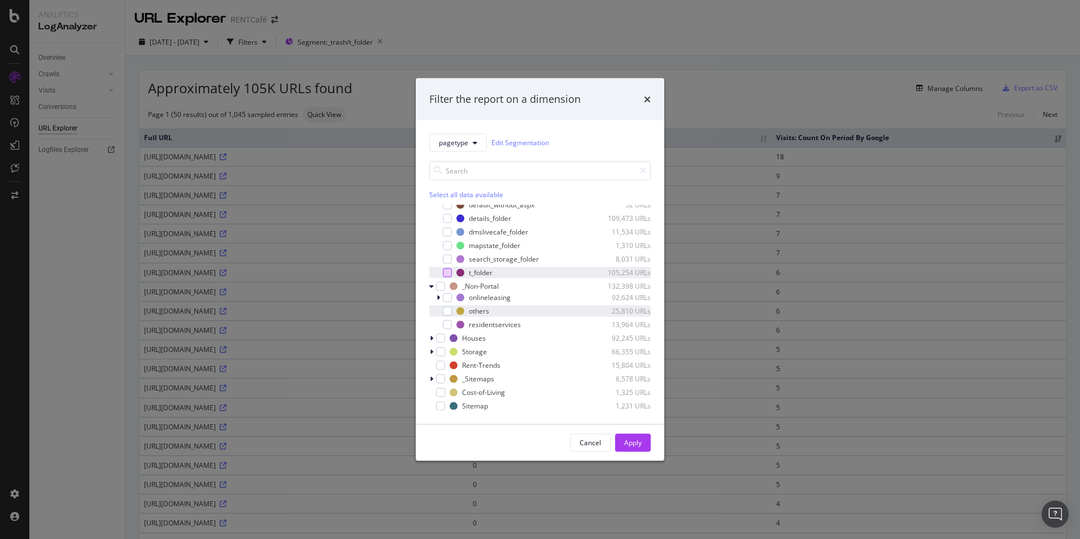
scroll to position [113, 0]
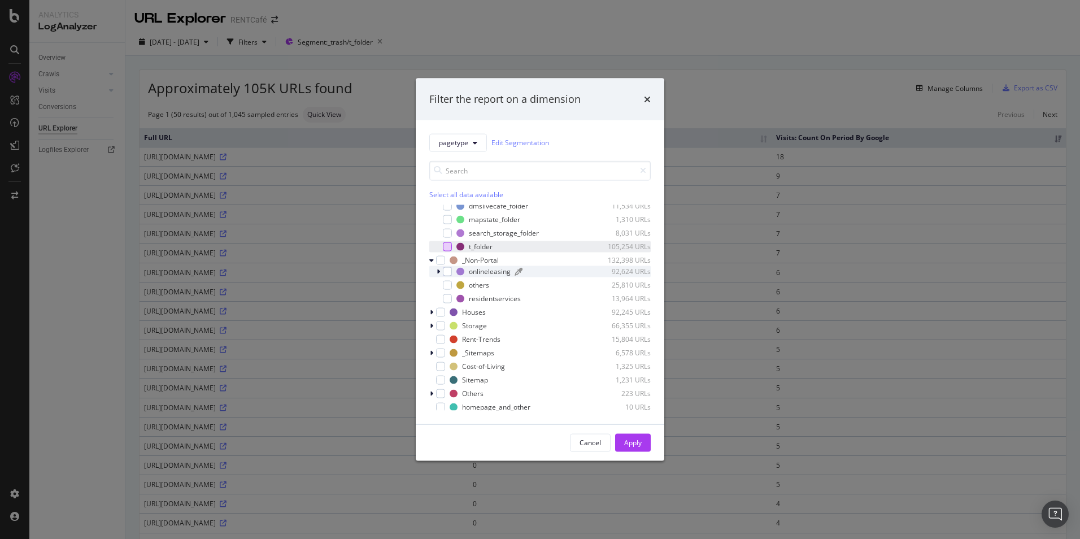
click at [483, 275] on div "onlineleasing" at bounding box center [490, 272] width 42 height 10
click at [485, 299] on div "oleapplication" at bounding box center [498, 299] width 44 height 10
click at [638, 416] on div "Apply" at bounding box center [633, 443] width 18 height 10
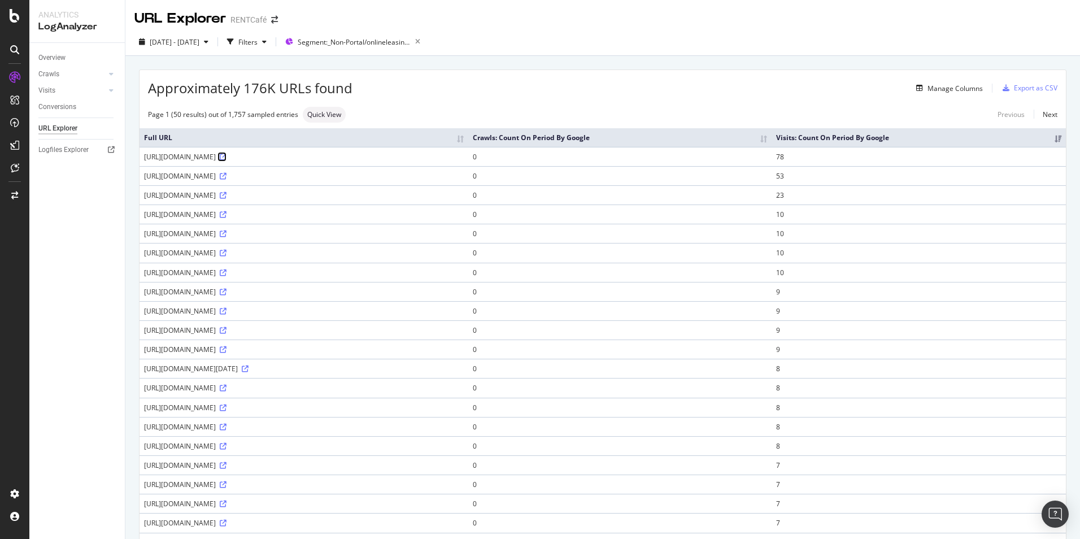
click at [227, 160] on icon at bounding box center [223, 157] width 7 height 7
click at [227, 180] on icon at bounding box center [223, 176] width 7 height 7
click at [227, 218] on icon at bounding box center [223, 214] width 7 height 7
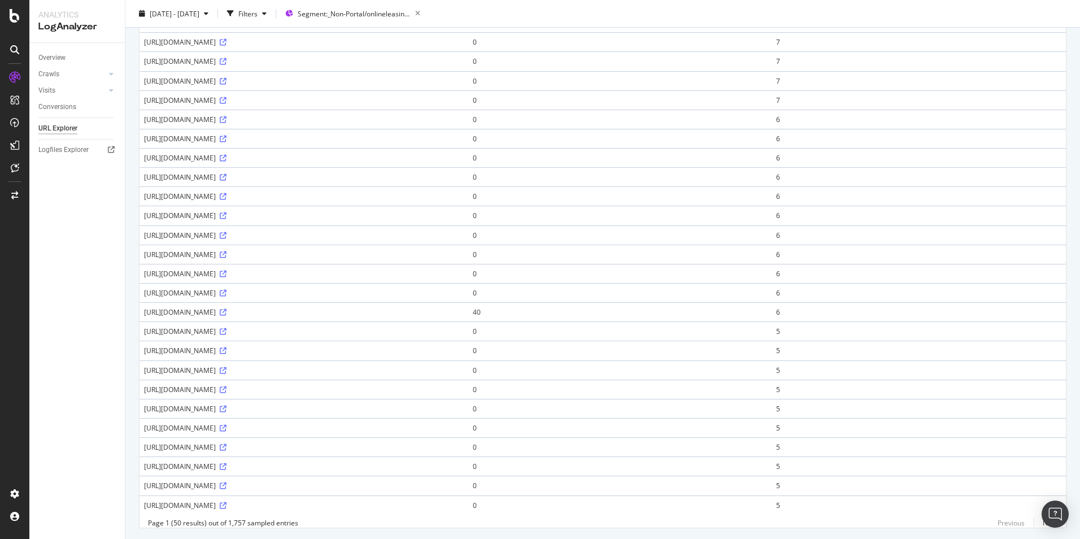
scroll to position [653, 0]
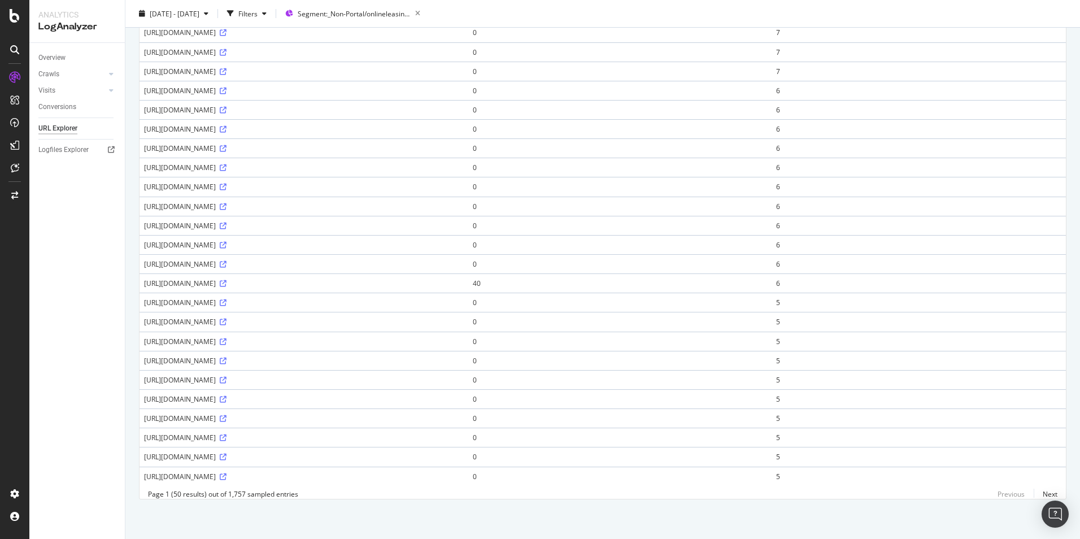
drag, startPoint x: 335, startPoint y: 449, endPoint x: 140, endPoint y: 451, distance: 195.0
click at [140, 416] on td "https://www.rentcafe.com/onlineleasing/apartmentsforrent/oleapplication.aspx?st…" at bounding box center [304, 456] width 329 height 19
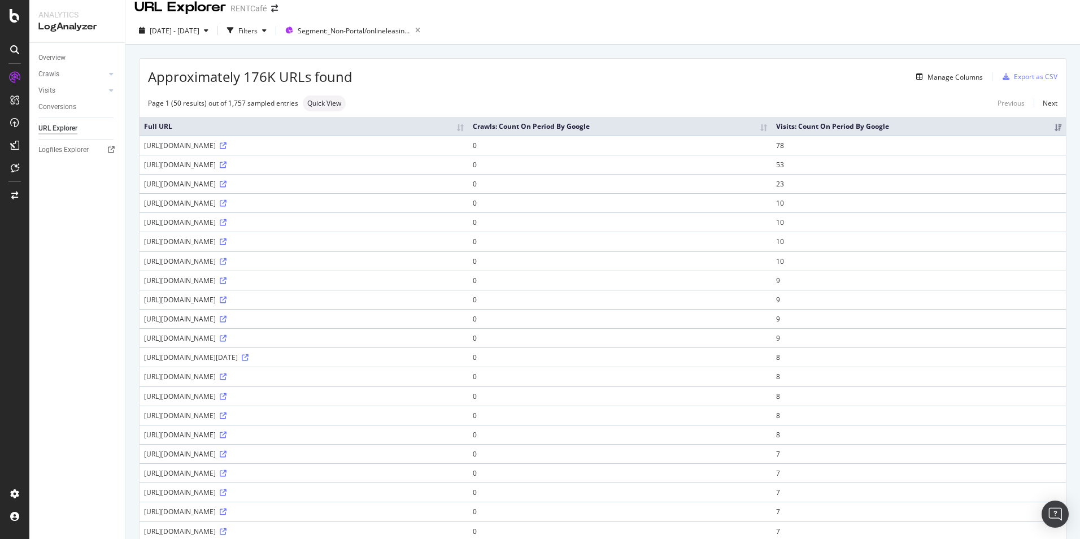
scroll to position [0, 0]
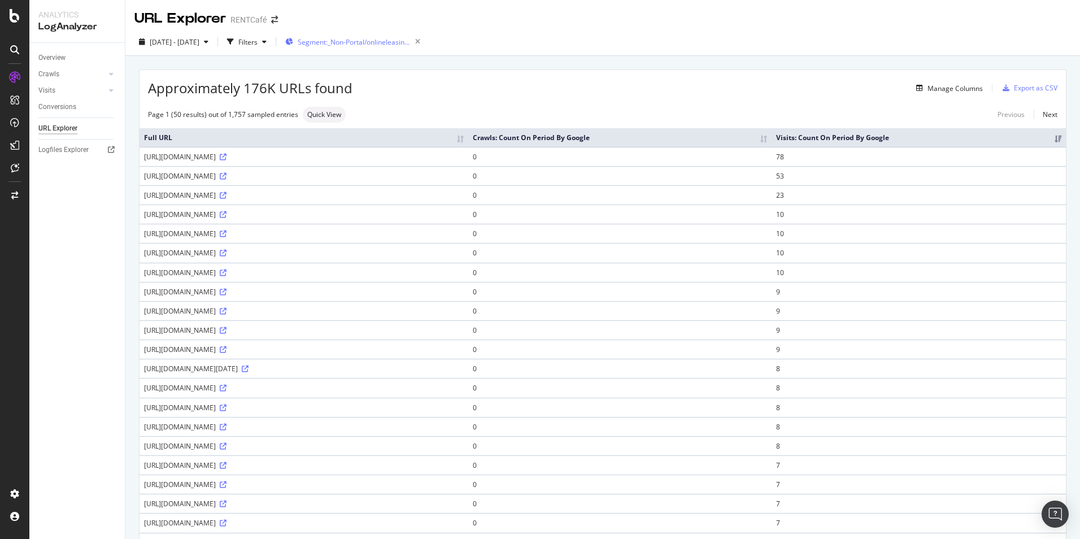
click at [383, 36] on div "Segment: _Non-Portal/onlineleasing/oleapplication" at bounding box center [355, 42] width 140 height 16
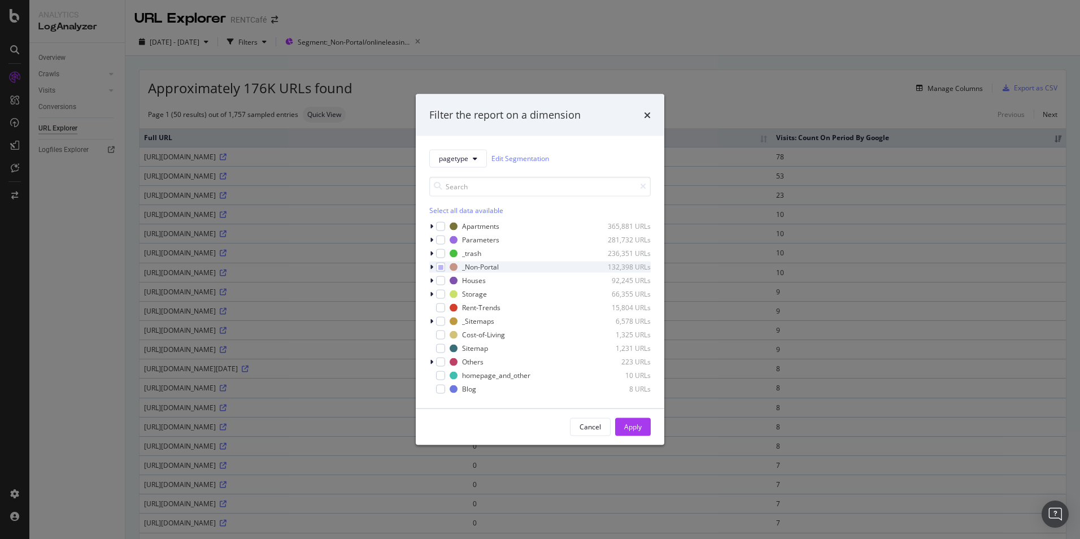
click at [432, 267] on icon "modal" at bounding box center [431, 266] width 3 height 7
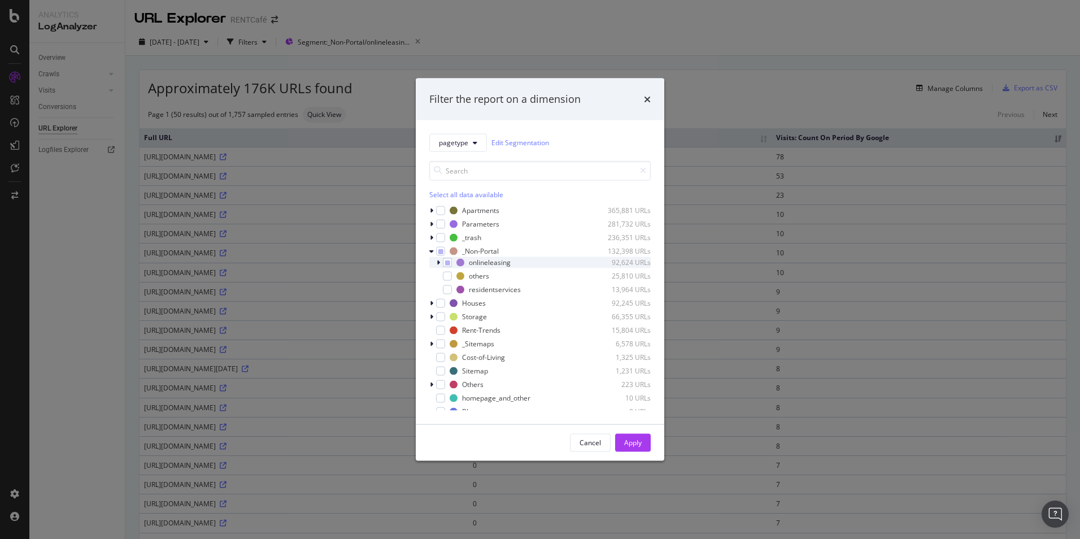
click at [439, 261] on icon "modal" at bounding box center [438, 262] width 3 height 7
click at [453, 279] on div "modal" at bounding box center [454, 275] width 9 height 9
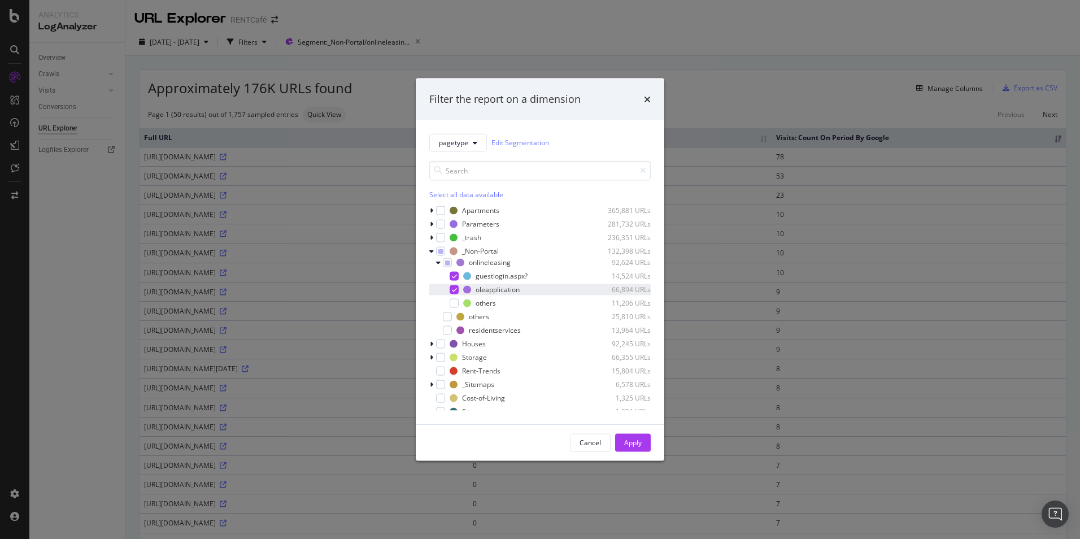
click at [454, 287] on icon "modal" at bounding box center [454, 289] width 5 height 6
click at [454, 291] on div "modal" at bounding box center [454, 289] width 9 height 9
click at [454, 302] on div "modal" at bounding box center [454, 302] width 9 height 9
click at [635, 416] on div "Apply" at bounding box center [633, 442] width 18 height 17
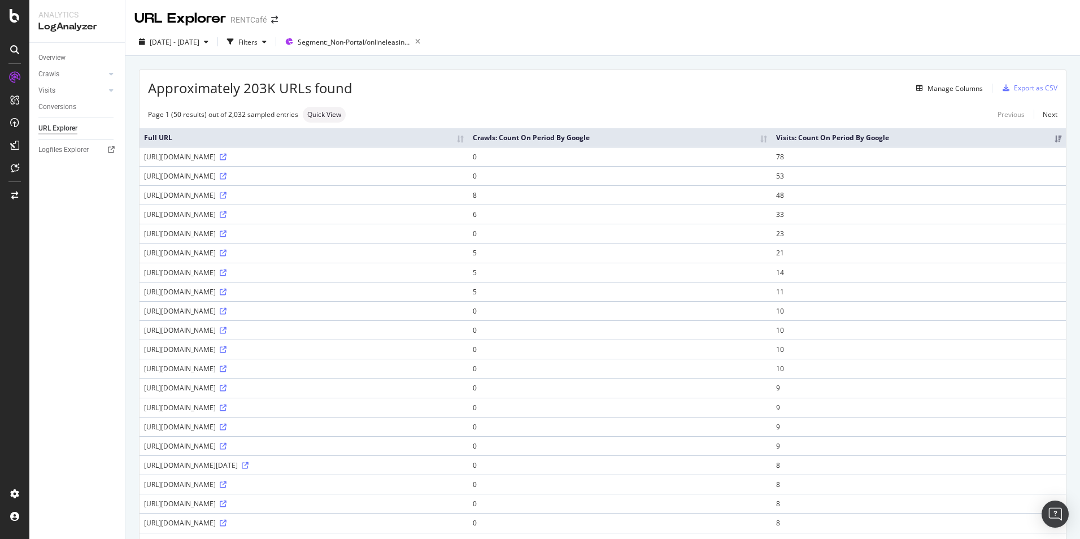
drag, startPoint x: 333, startPoint y: 185, endPoint x: 143, endPoint y: 188, distance: 190.5
click at [143, 185] on td "https://www.rentcafe.com/onlineleasing/apartmentsforrent/oleapplication.aspx?st…" at bounding box center [304, 175] width 329 height 19
click at [271, 45] on div "Filters" at bounding box center [247, 41] width 49 height 17
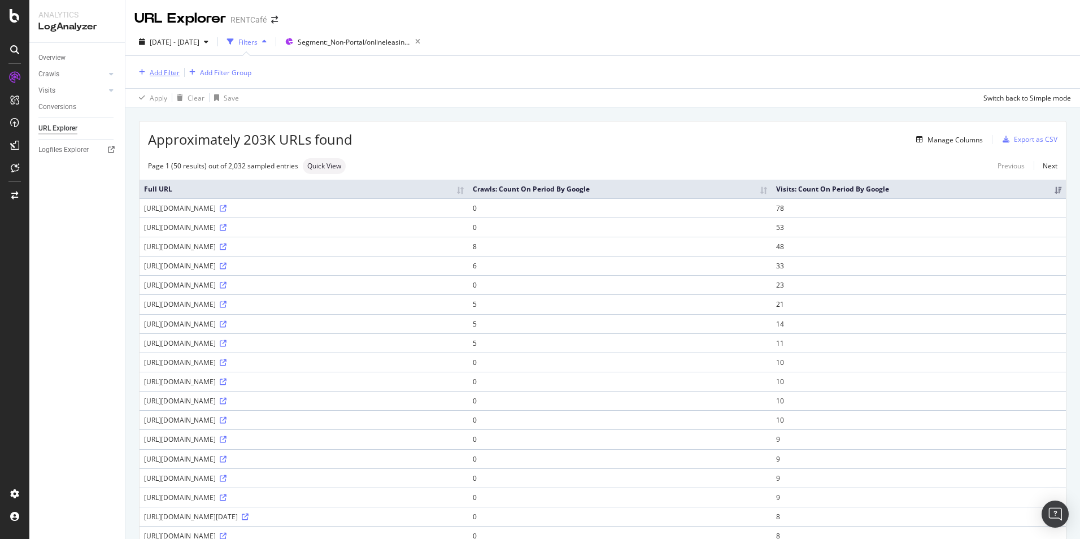
click at [176, 68] on div "Add Filter" at bounding box center [165, 73] width 30 height 10
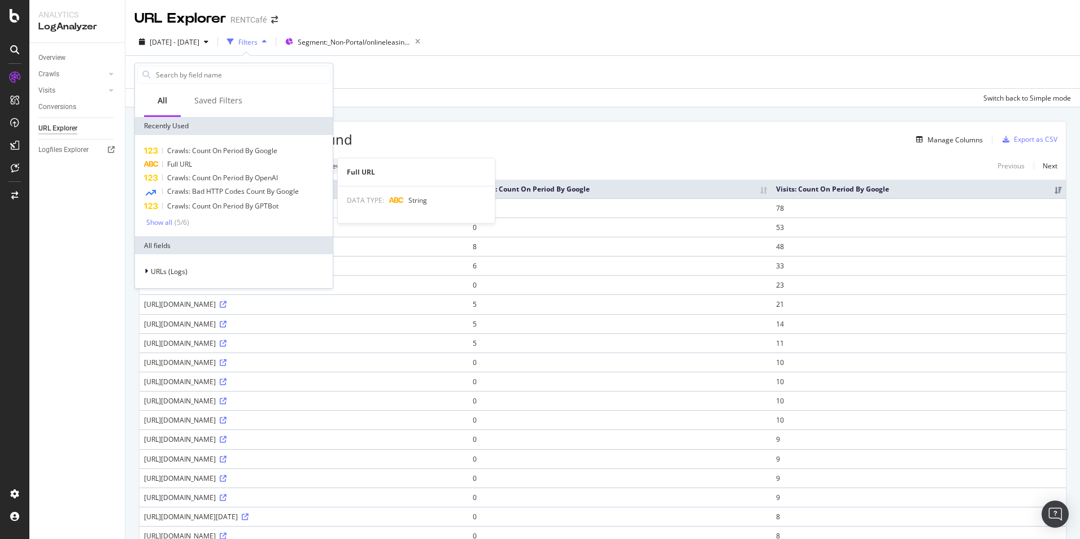
click at [181, 165] on span "Full URL" at bounding box center [179, 164] width 25 height 10
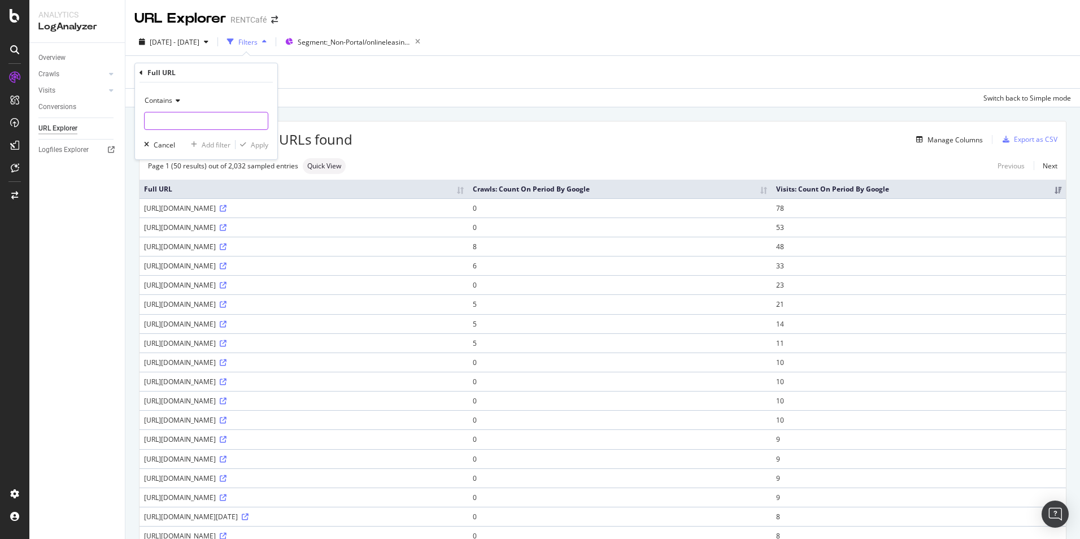
click at [187, 121] on input "text" at bounding box center [206, 121] width 123 height 18
paste input "https://www.rentcafe.com/onlineleasing/apartmentsforrent/"
type input "https://www.rentcafe.com/onlineleasing/apartmentsforrent/"
click at [265, 145] on div "Apply" at bounding box center [260, 145] width 18 height 10
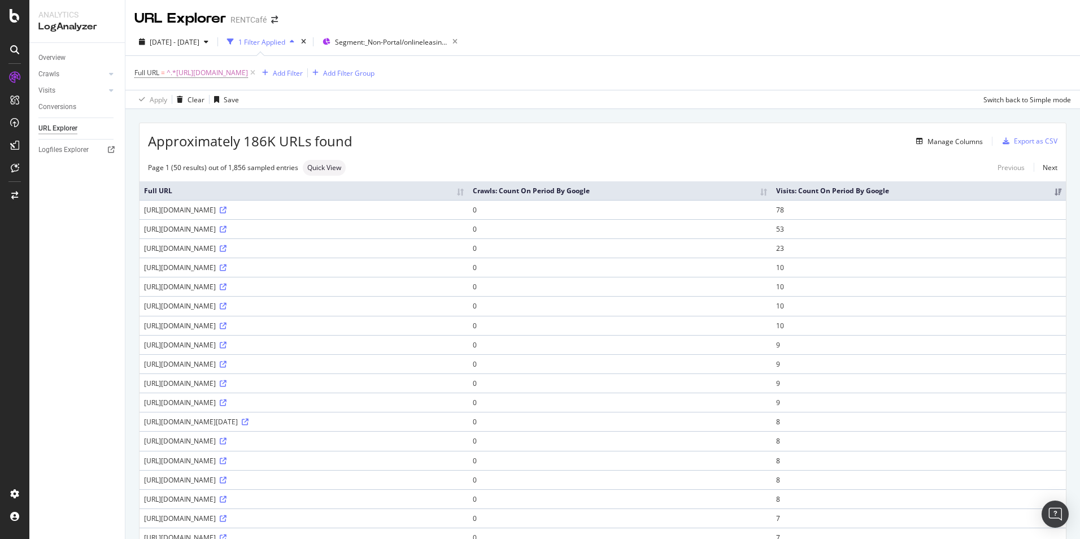
click at [863, 196] on th "Visits: Count On Period By Google" at bounding box center [919, 190] width 294 height 19
click at [64, 128] on div "URL Explorer" at bounding box center [57, 129] width 39 height 12
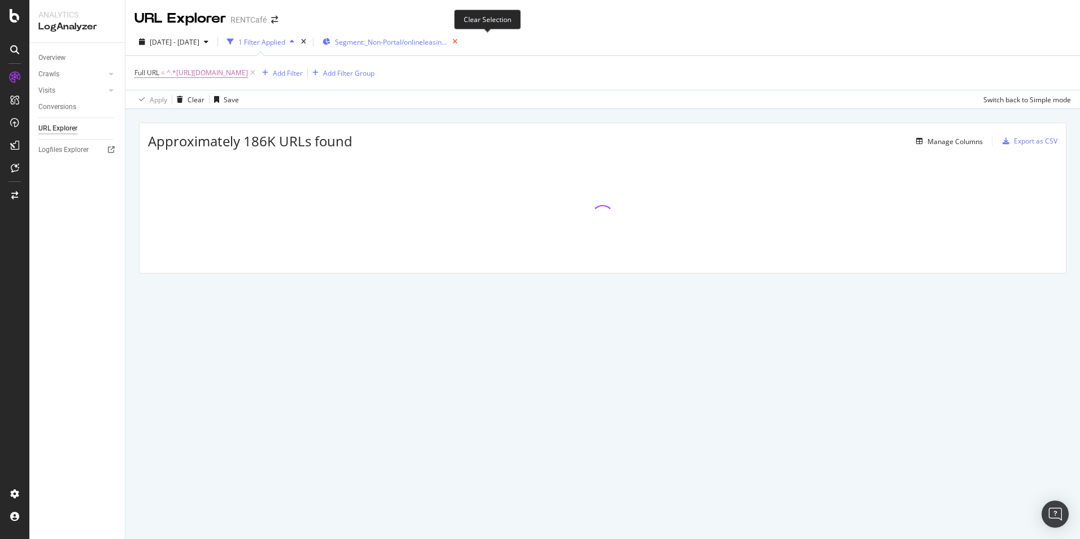
click at [462, 38] on icon "button" at bounding box center [455, 42] width 14 height 16
click at [258, 73] on icon at bounding box center [253, 72] width 10 height 11
